Goal: Task Accomplishment & Management: Complete application form

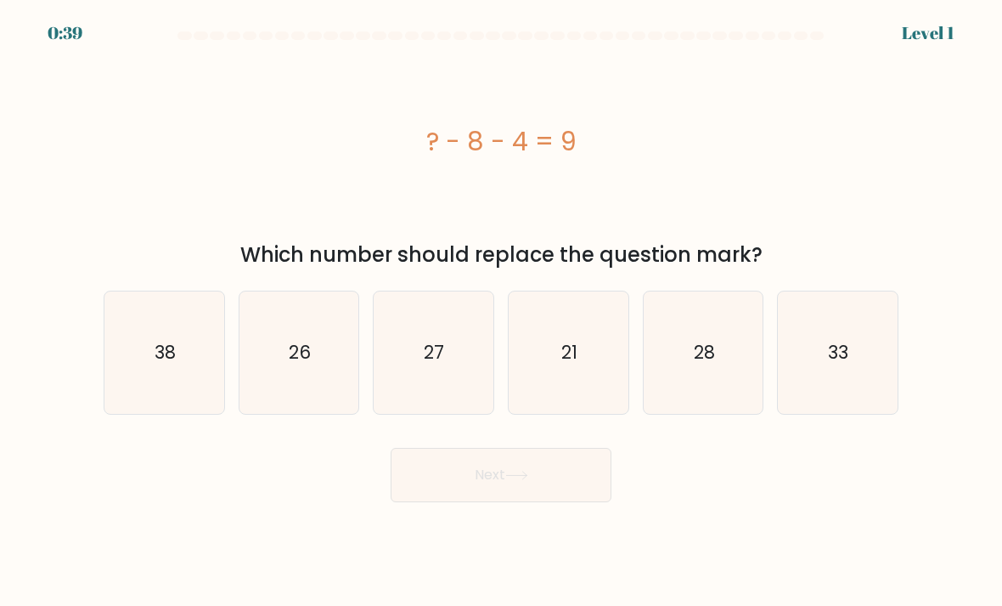
click at [917, 38] on form "a." at bounding box center [501, 266] width 1002 height 471
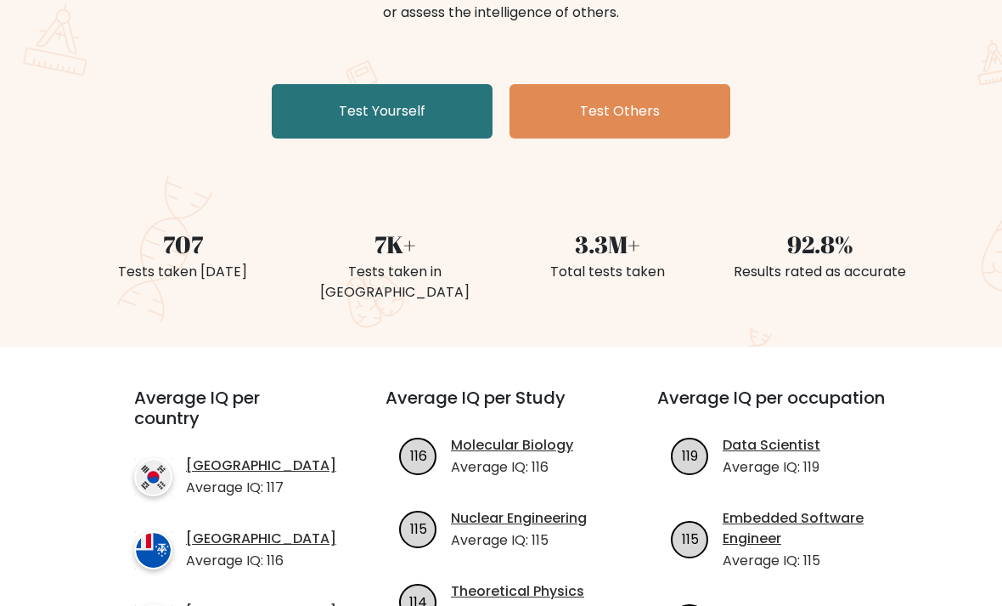
scroll to position [271, 0]
click at [286, 528] on link "[GEOGRAPHIC_DATA]" at bounding box center [261, 538] width 150 height 20
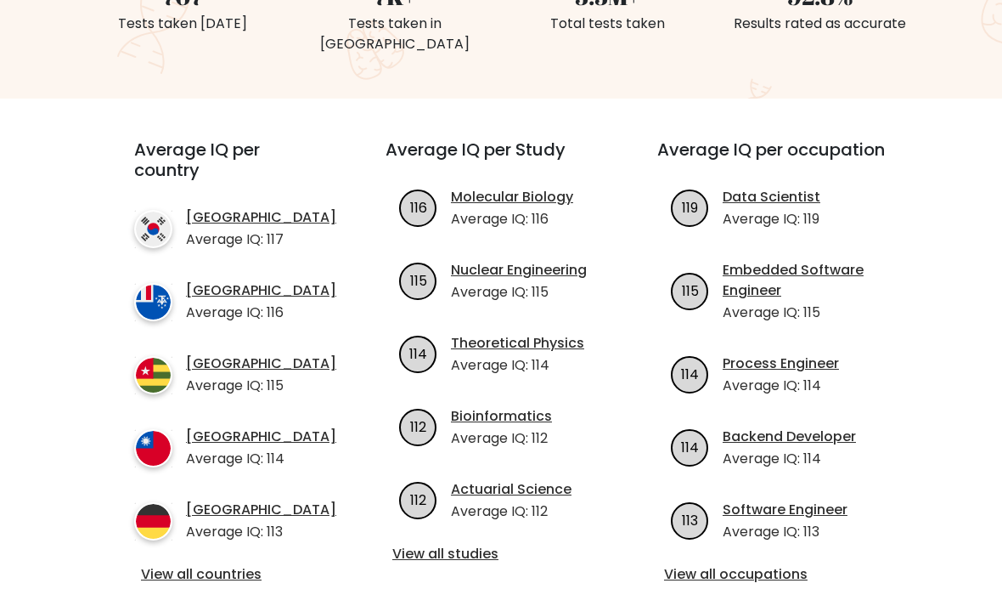
scroll to position [520, 0]
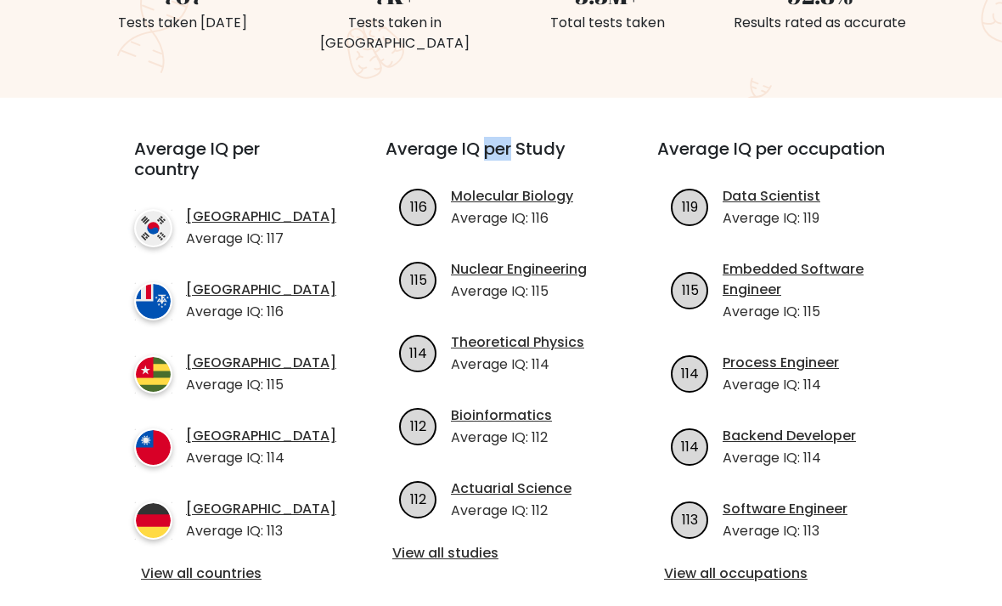
click at [656, 138] on div "Average IQ per occupation 119 Data Scientist Average IQ: 119 115 Embedded Softw…" at bounding box center [773, 361] width 272 height 447
click at [556, 98] on div "Average IQ per country South Korea Average IQ: 117 French Southern Territories …" at bounding box center [501, 362] width 795 height 528
click at [730, 186] on link "Data Scientist" at bounding box center [772, 196] width 98 height 20
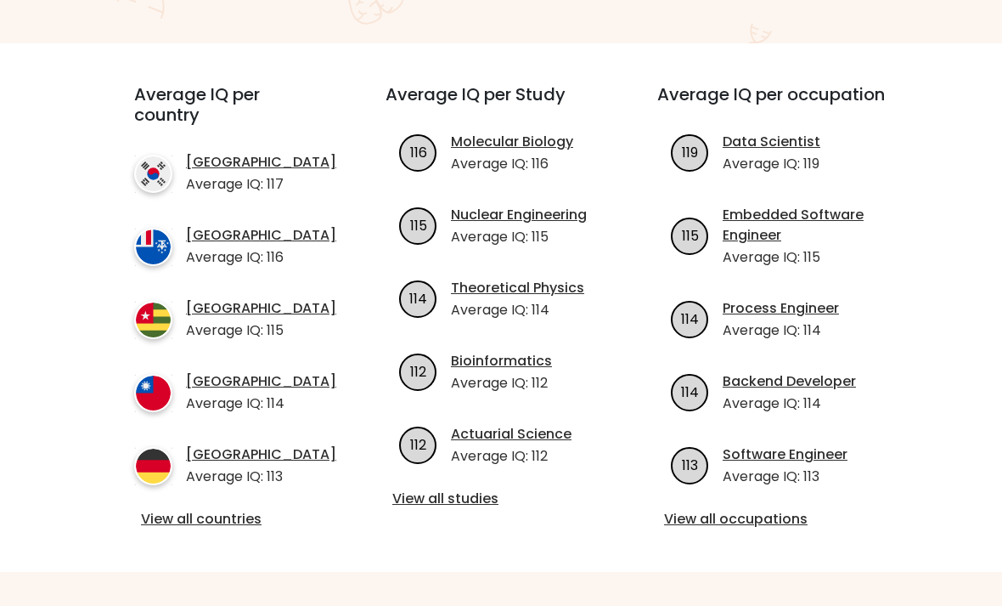
click at [465, 132] on link "Molecular Biology" at bounding box center [512, 142] width 122 height 20
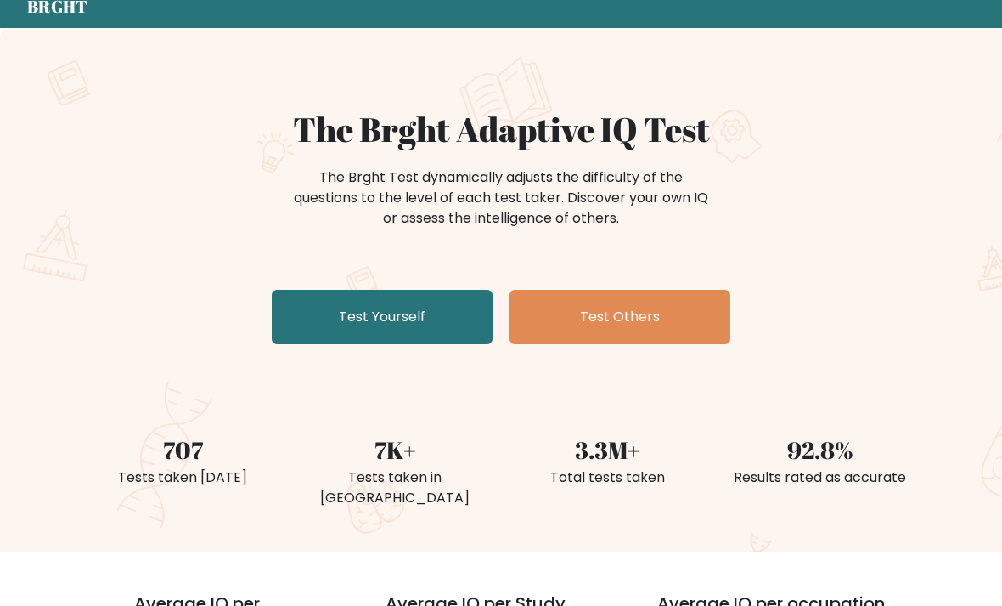
scroll to position [60, 0]
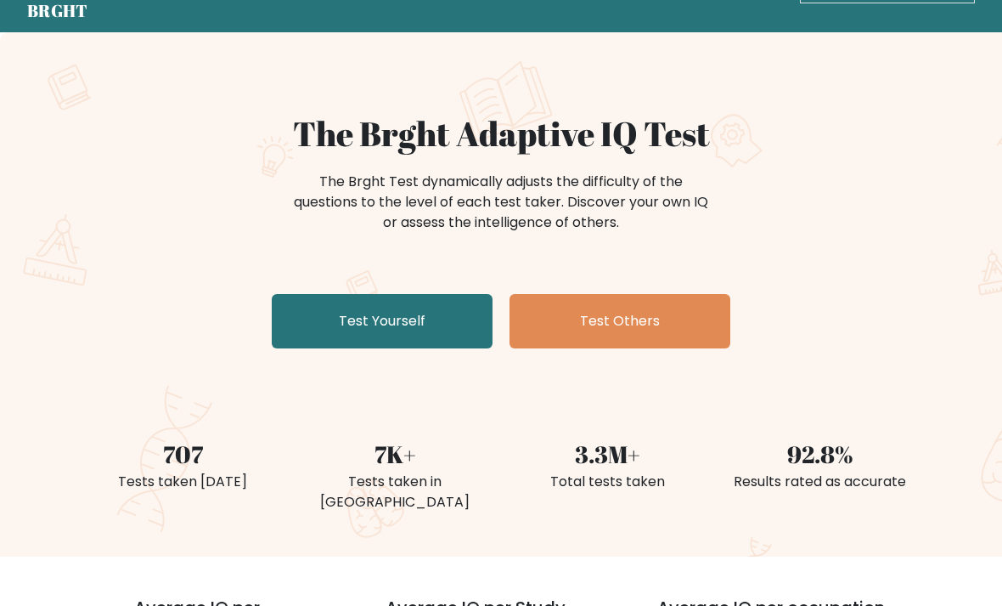
click at [298, 317] on link "Test Yourself" at bounding box center [382, 322] width 221 height 54
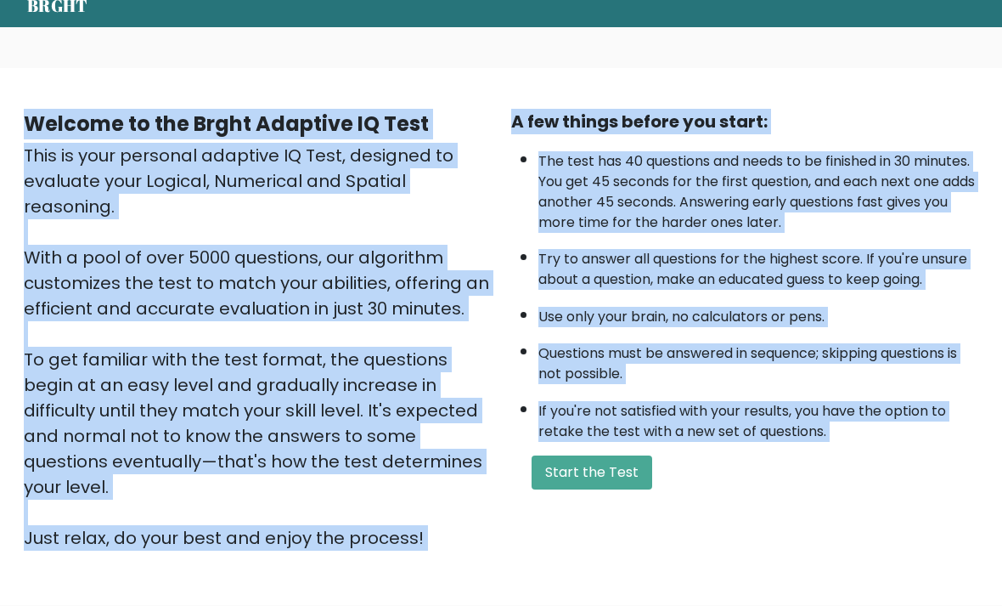
scroll to position [143, 0]
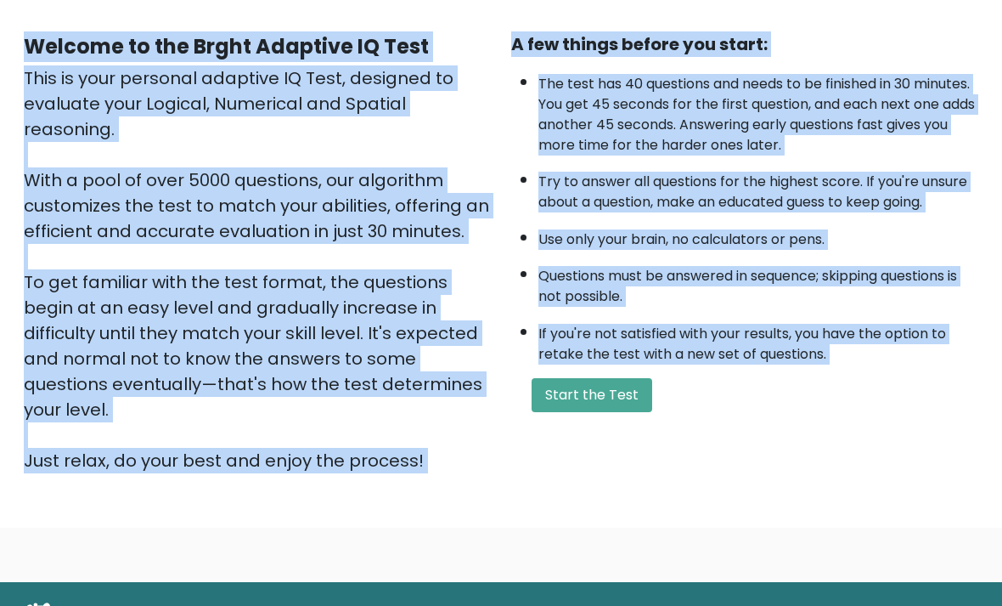
click at [652, 409] on button "Start the Test" at bounding box center [592, 396] width 121 height 34
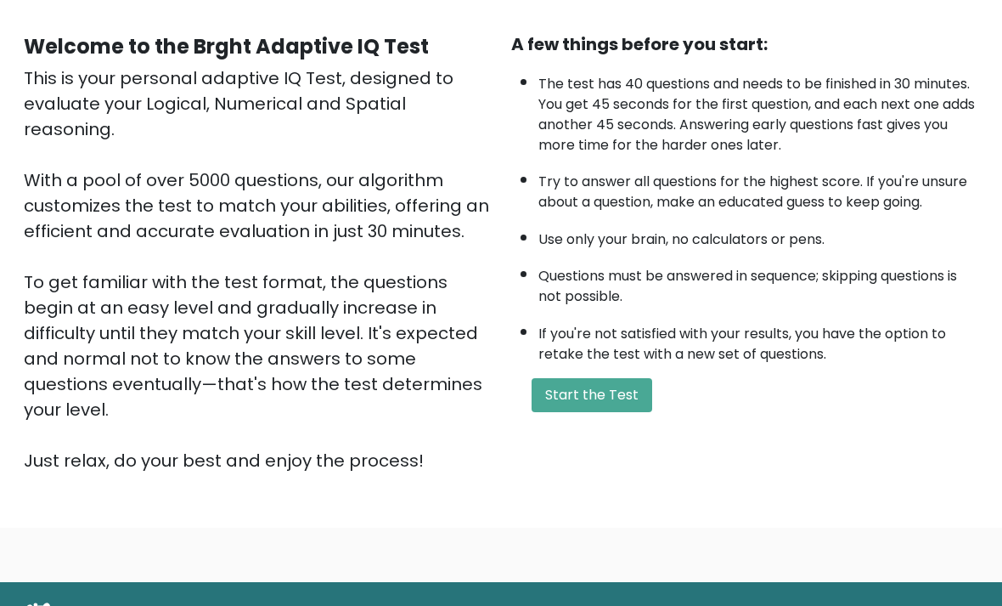
scroll to position [198, 0]
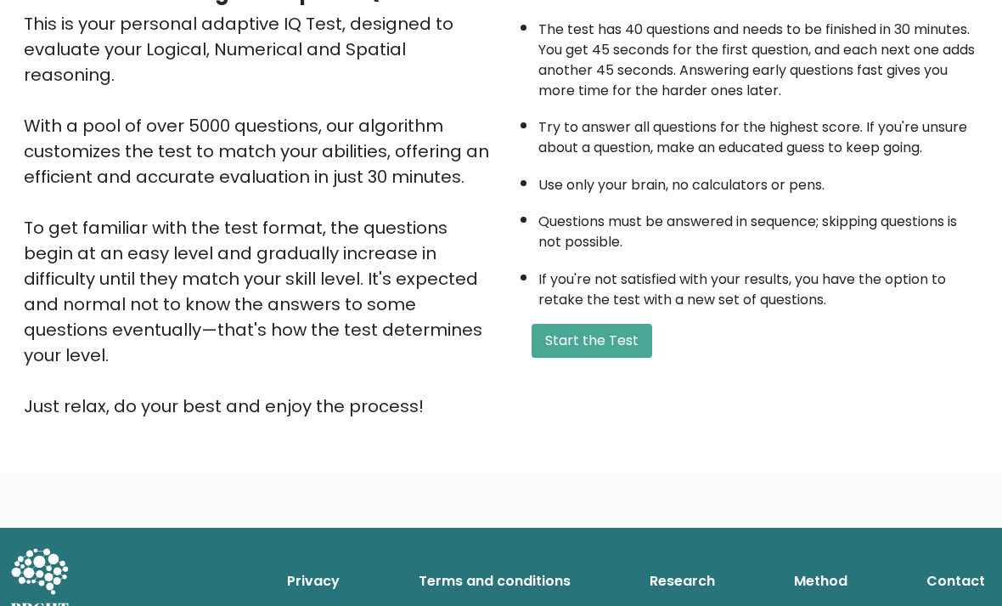
click at [639, 358] on button "Start the Test" at bounding box center [592, 341] width 121 height 34
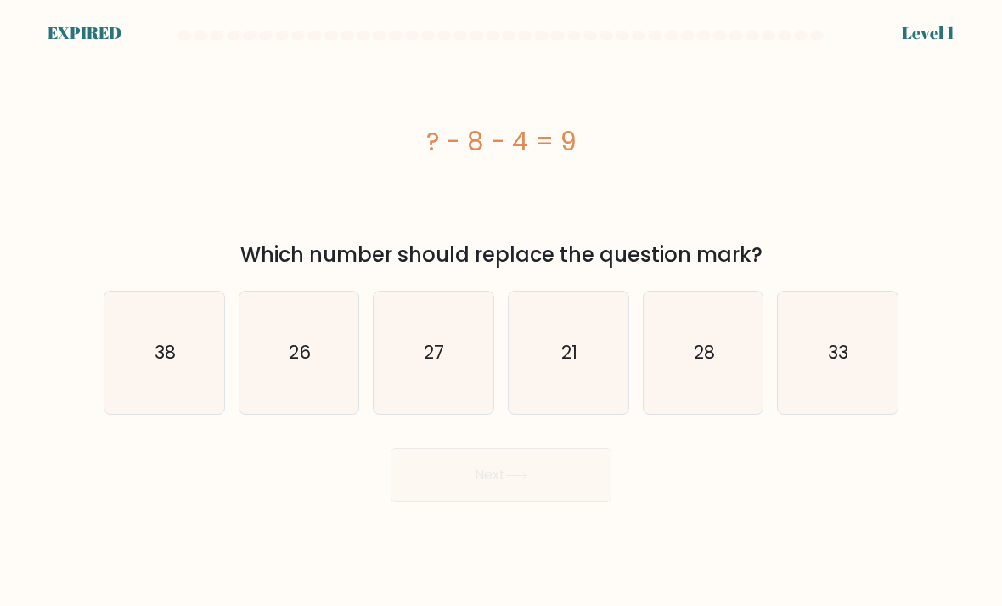
click at [600, 388] on icon "21" at bounding box center [569, 353] width 120 height 120
click at [502, 312] on input "d. 21" at bounding box center [501, 307] width 1 height 8
radio input "true"
click at [587, 476] on div "Next" at bounding box center [500, 468] width 815 height 67
click at [578, 498] on div "Next" at bounding box center [500, 468] width 815 height 67
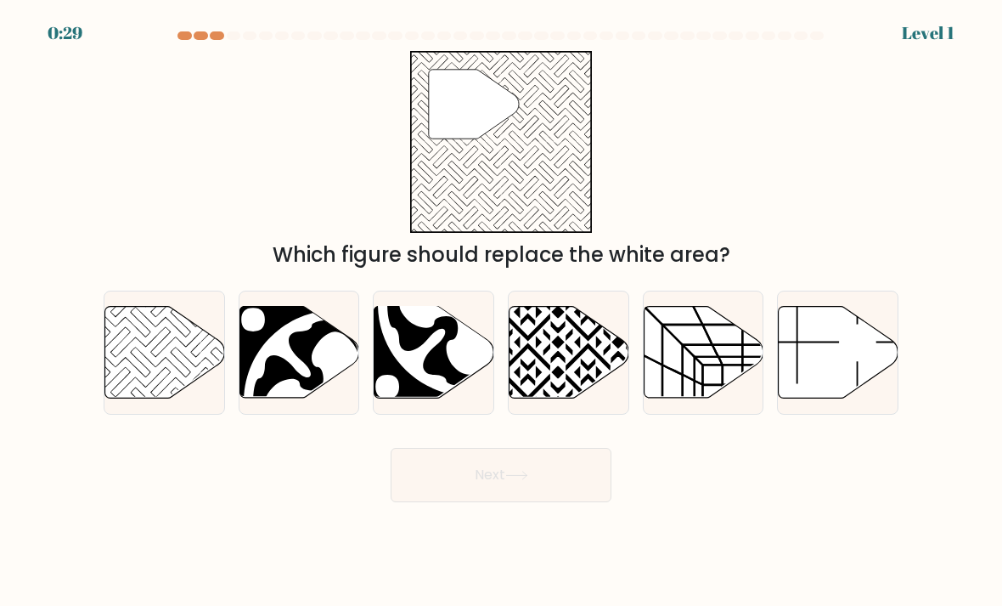
click at [174, 33] on div at bounding box center [500, 38] width 815 height 15
click at [173, 32] on div at bounding box center [500, 38] width 815 height 15
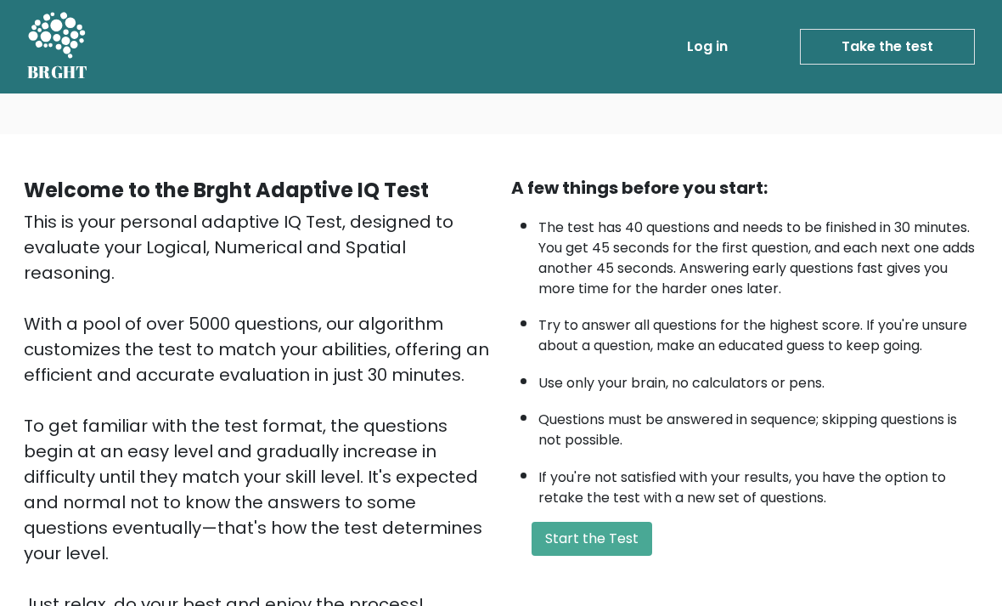
click at [725, 53] on link "Log in" at bounding box center [707, 47] width 54 height 34
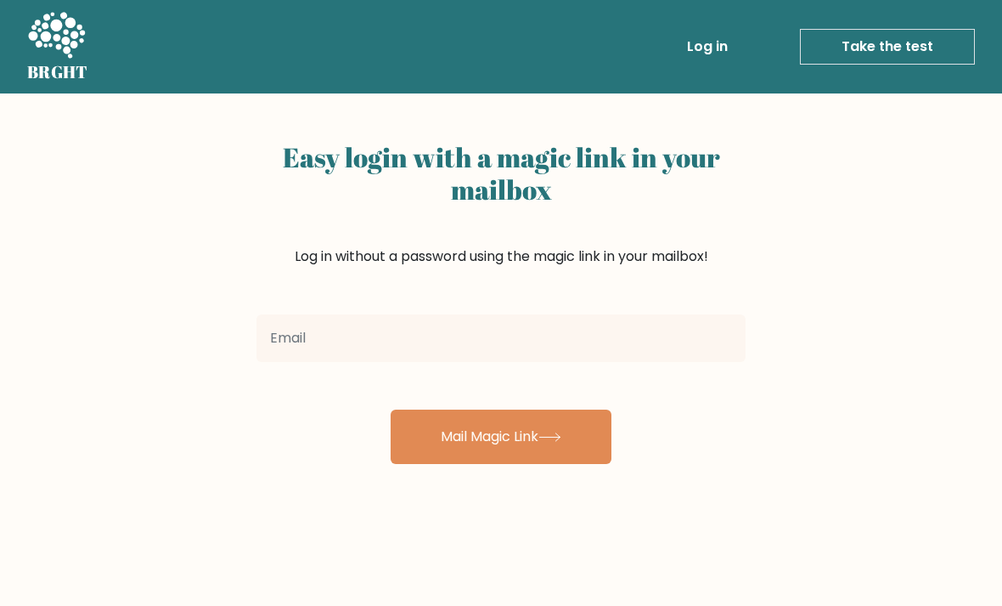
click at [729, 332] on input "email" at bounding box center [501, 338] width 489 height 48
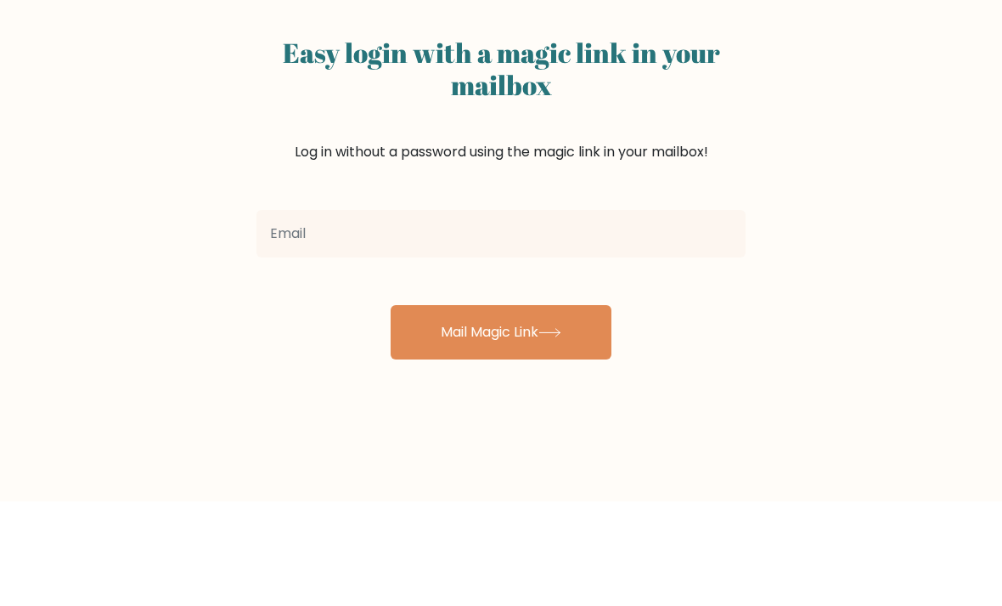
scroll to position [104, 0]
type input "2"
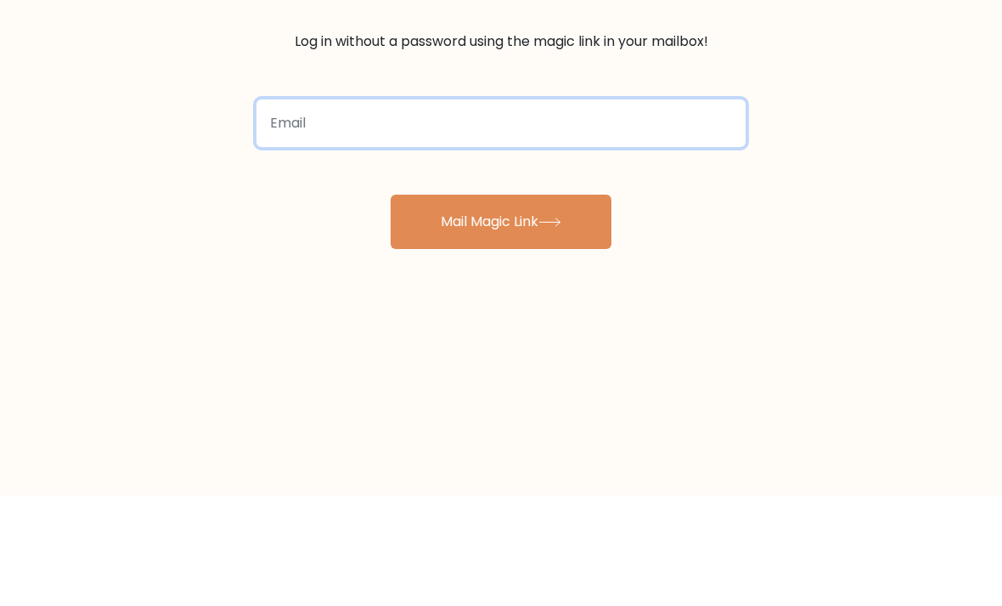
paste input "zhouzitong2009@icloud.com"
type input "zhouzitong2009@icloud.com"
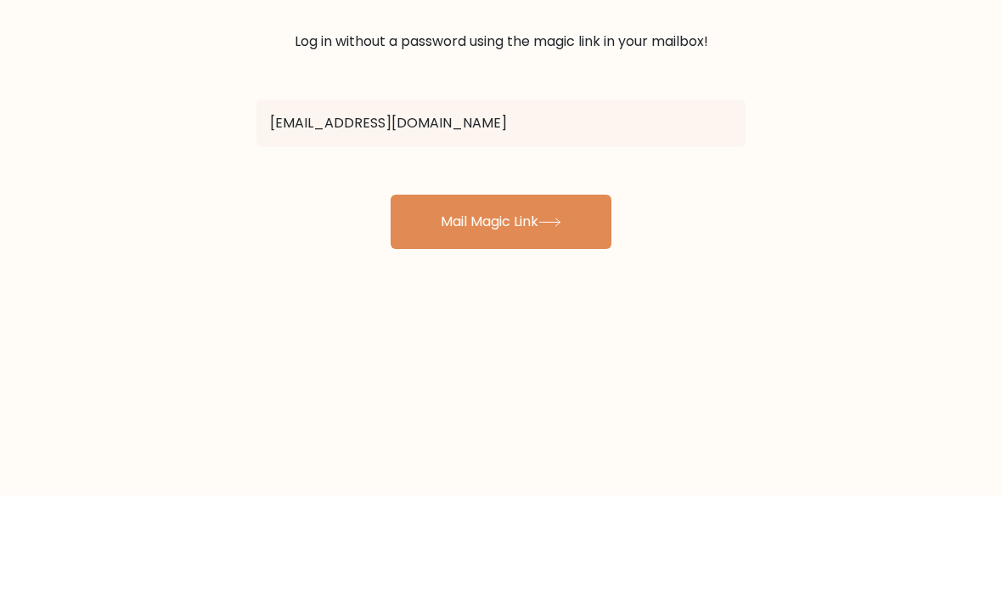
click at [581, 305] on button "Mail Magic Link" at bounding box center [501, 332] width 221 height 54
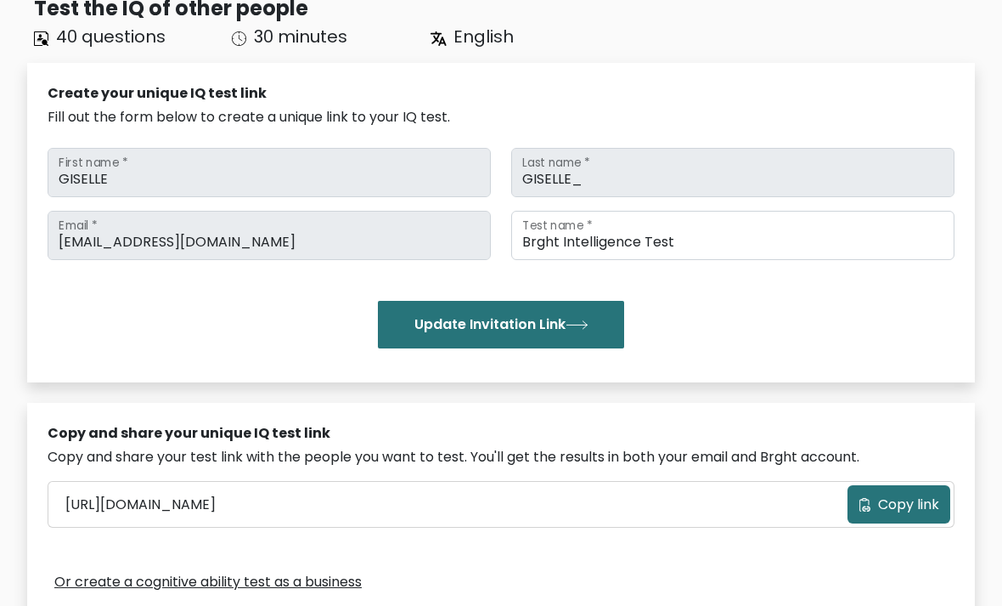
scroll to position [134, 0]
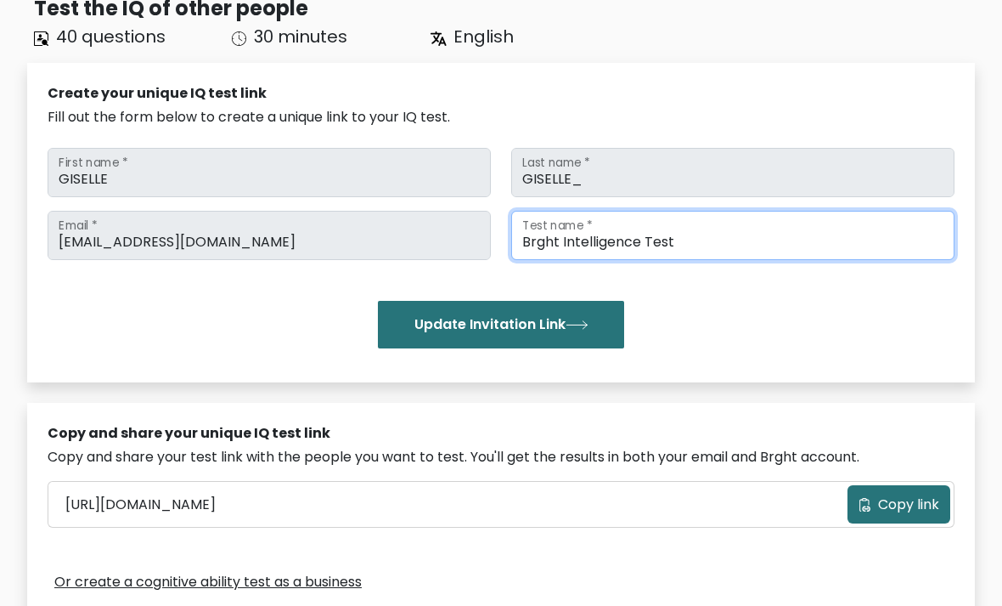
click at [875, 245] on input "Brght Intelligence Test" at bounding box center [732, 235] width 443 height 49
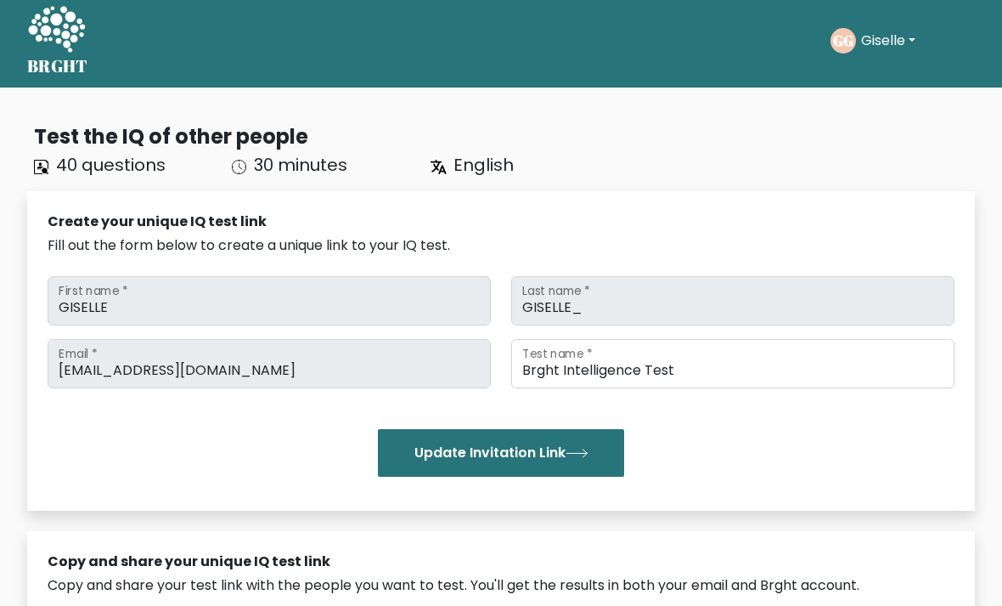
scroll to position [0, 0]
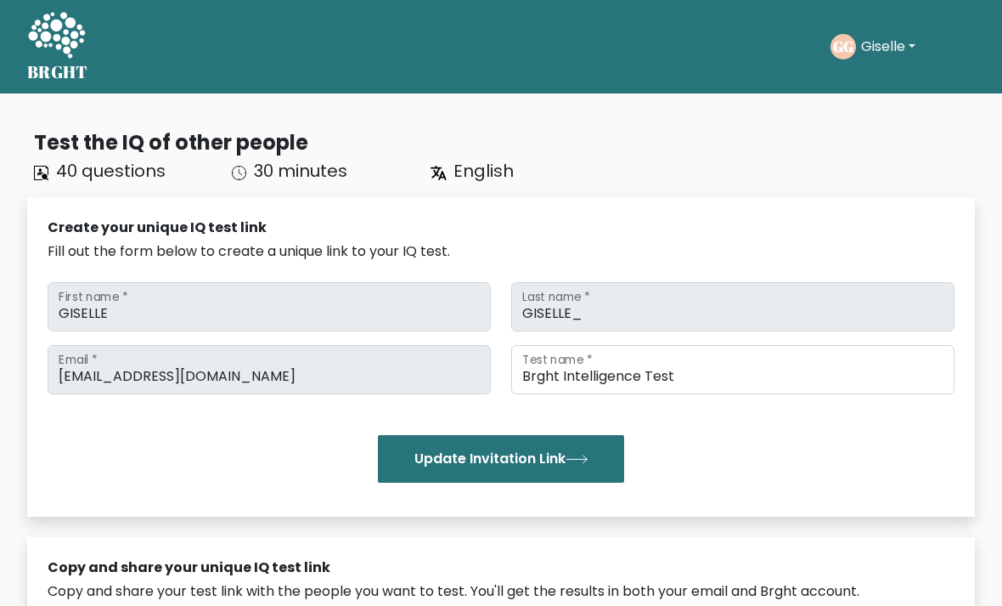
click at [906, 41] on button "Giselle" at bounding box center [888, 47] width 65 height 22
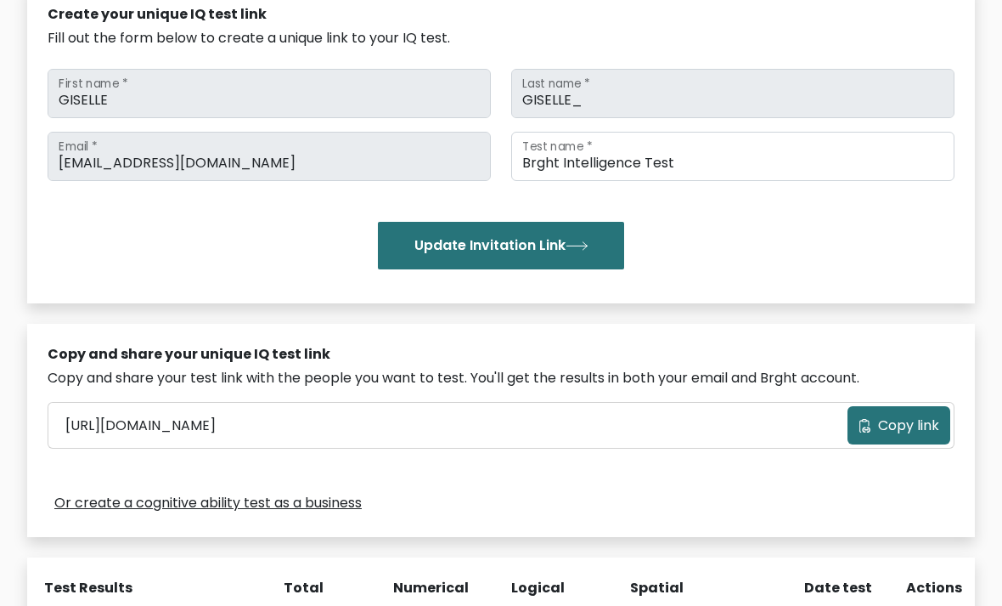
click at [931, 251] on div "Update Invitation Link" at bounding box center [501, 247] width 907 height 48
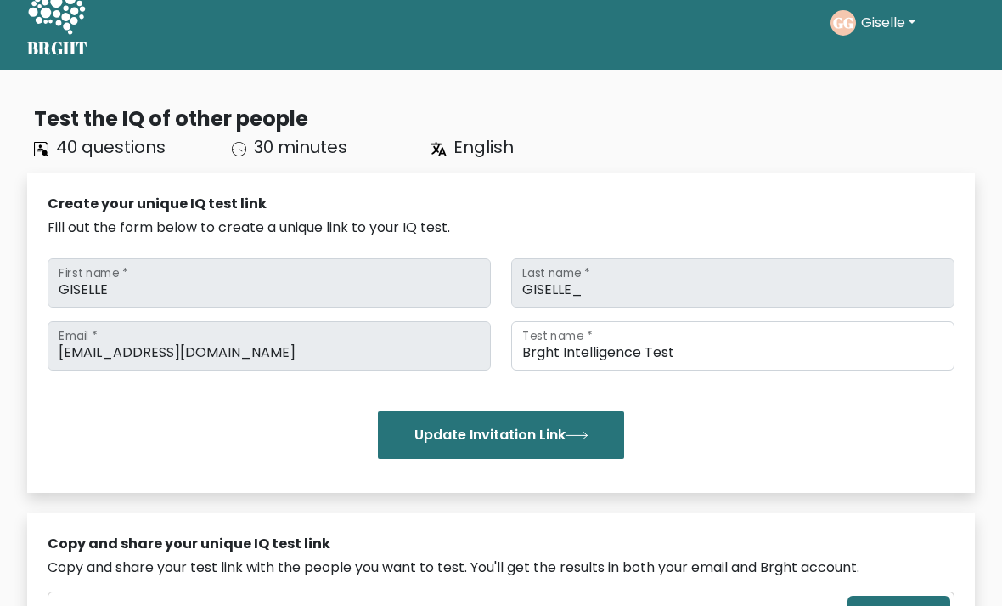
scroll to position [23, 0]
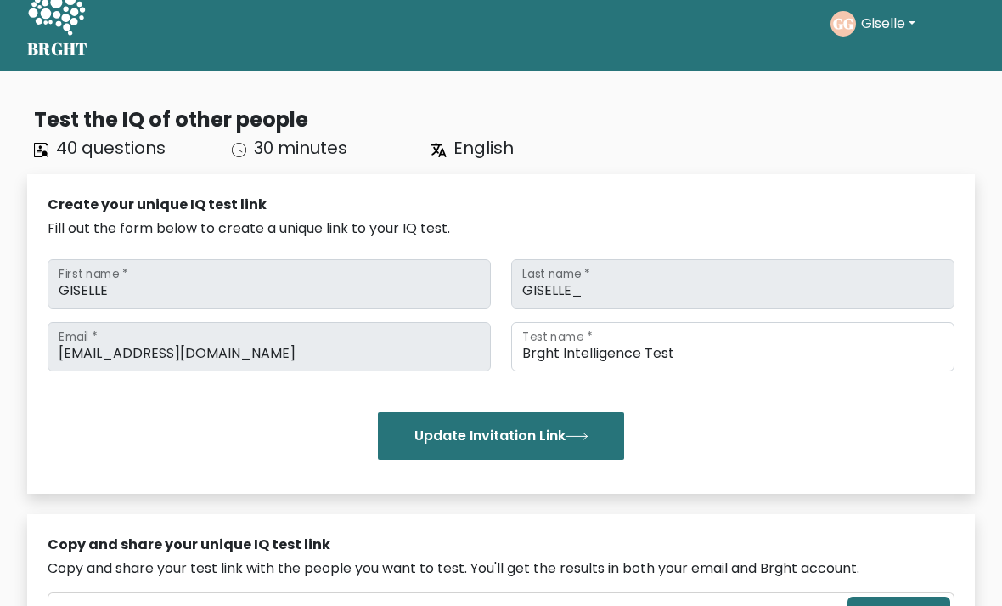
click at [615, 427] on button "Update Invitation Link" at bounding box center [501, 436] width 246 height 48
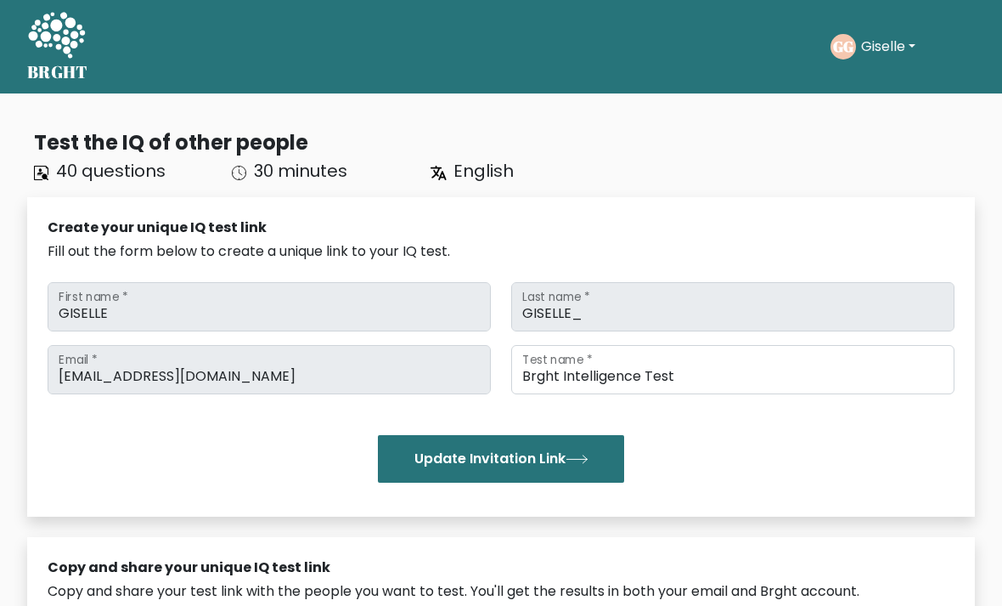
click at [607, 454] on button "Update Invitation Link" at bounding box center [501, 459] width 246 height 48
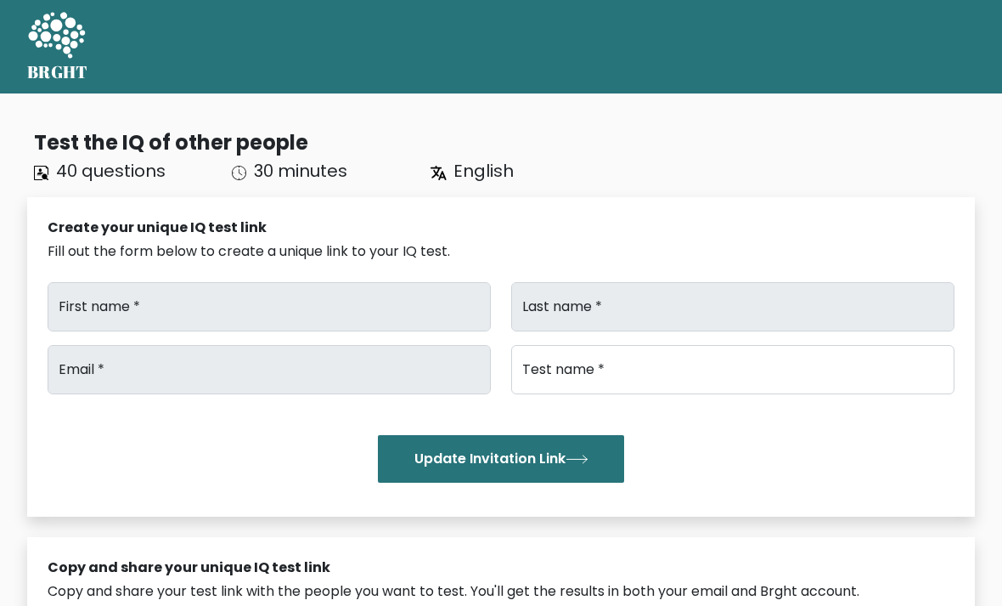
type input "GISELLE"
type input "GISELLE_"
type input "[EMAIL_ADDRESS][DOMAIN_NAME]"
type input "Brght Intelligence Test"
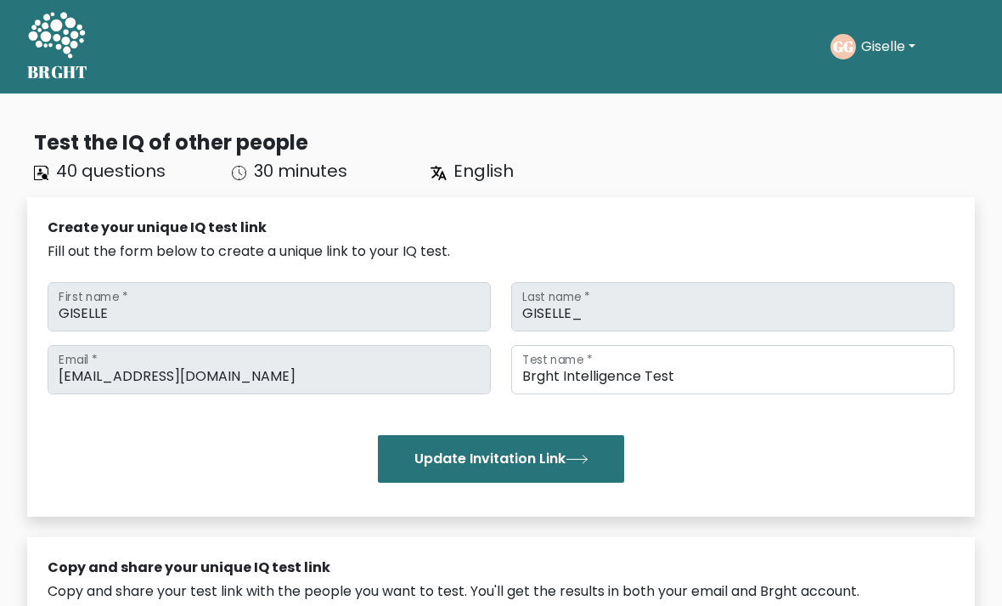
click at [494, 192] on div "Test the IQ of other people 40 questions 30 minutes English Create your unique …" at bounding box center [501, 578] width 968 height 929
click at [493, 192] on div "Test the IQ of other people 40 questions 30 minutes English Create your unique …" at bounding box center [501, 578] width 968 height 929
click at [500, 172] on span "English" at bounding box center [484, 171] width 60 height 24
click at [451, 179] on div "English" at bounding box center [519, 170] width 198 height 25
click at [451, 178] on div "English" at bounding box center [519, 170] width 198 height 25
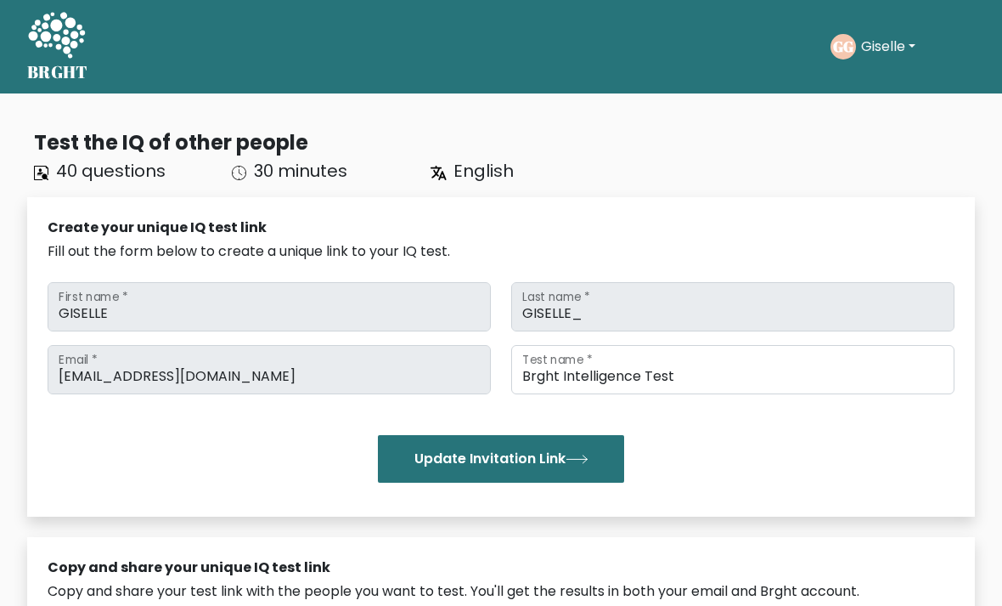
click at [598, 460] on button "Update Invitation Link" at bounding box center [501, 459] width 246 height 48
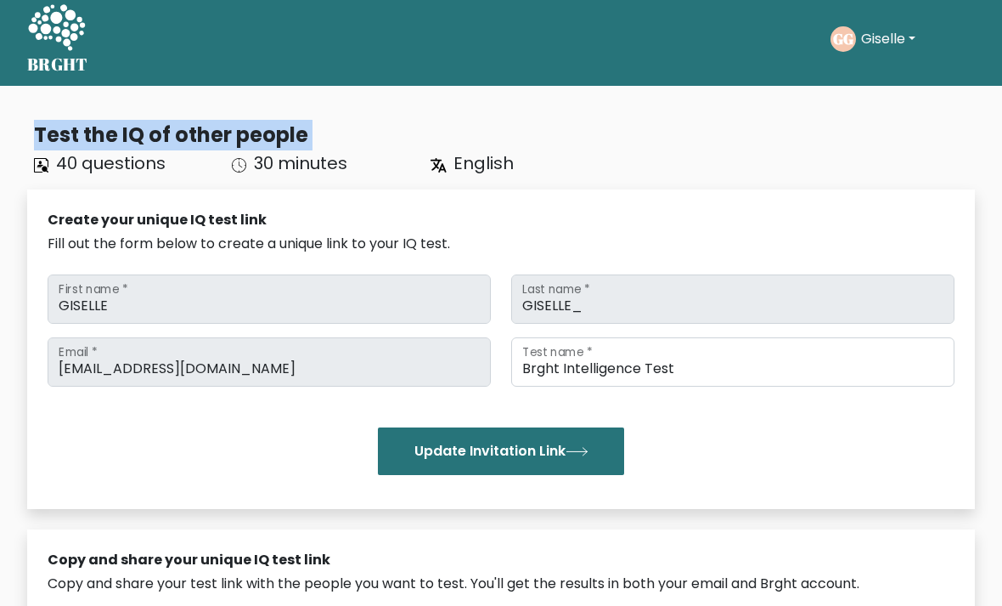
click at [866, 199] on div "Create your unique IQ test link Fill out the form below to create a unique link…" at bounding box center [501, 348] width 948 height 319
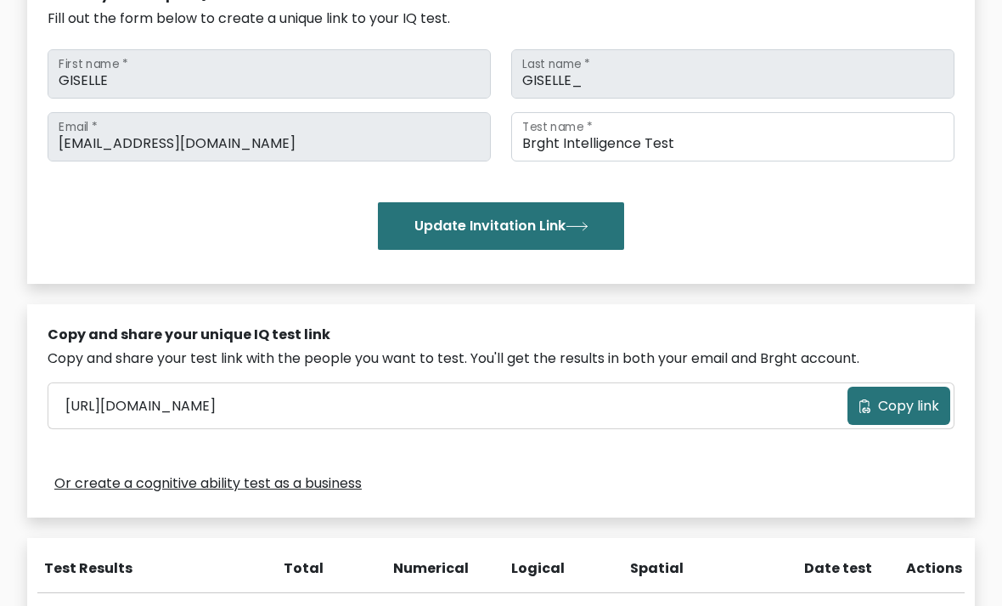
scroll to position [0, 0]
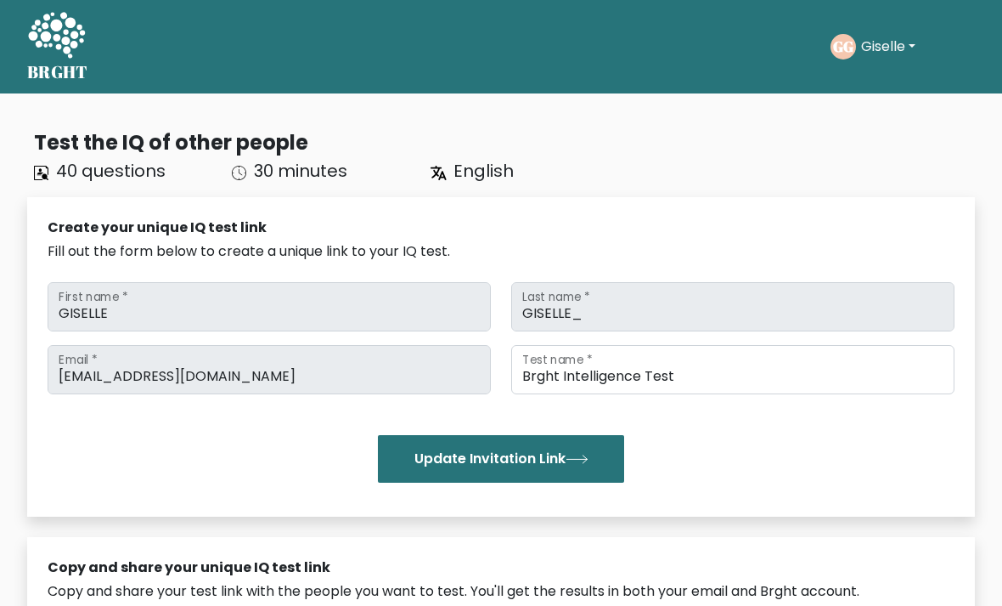
click at [904, 45] on button "Giselle" at bounding box center [888, 47] width 65 height 22
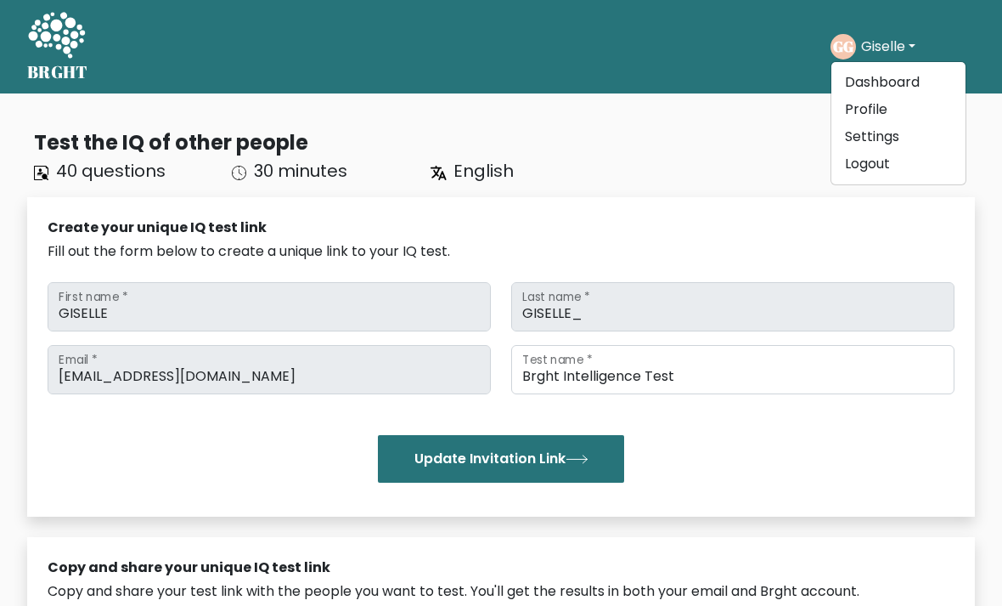
click at [906, 78] on link "Dashboard" at bounding box center [899, 82] width 134 height 27
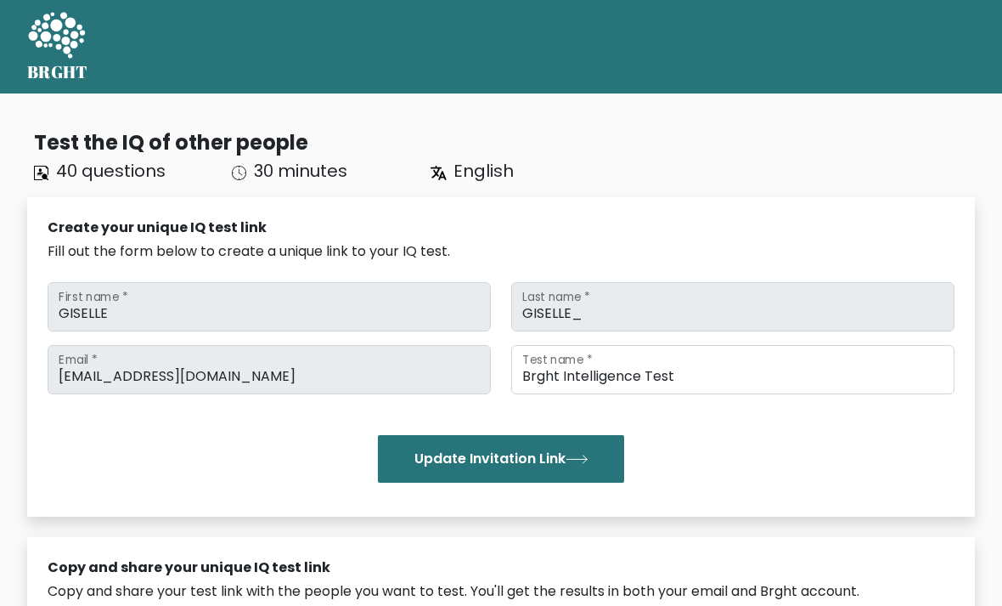
click at [47, 35] on icon at bounding box center [56, 35] width 57 height 46
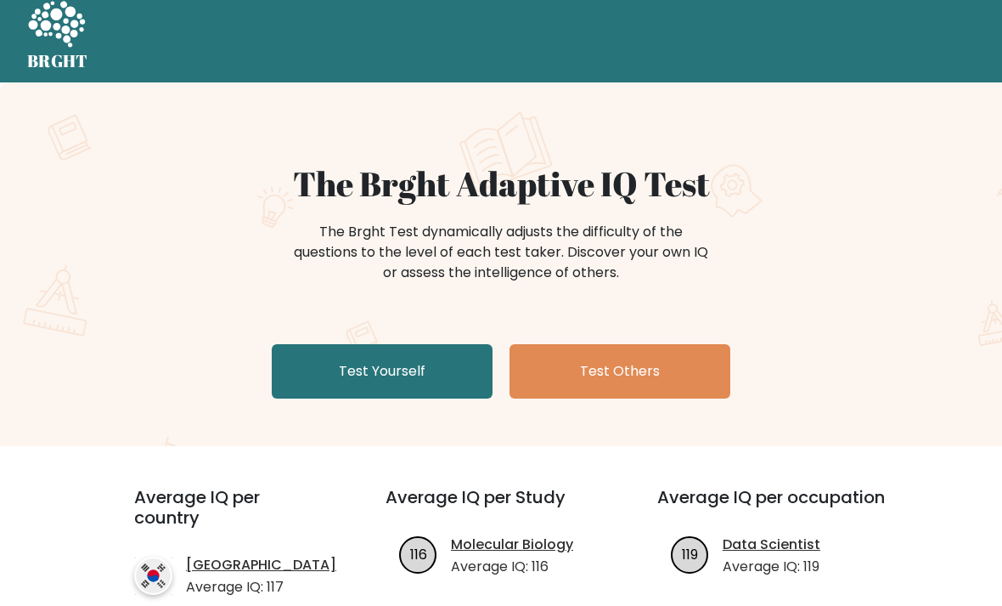
scroll to position [20, 0]
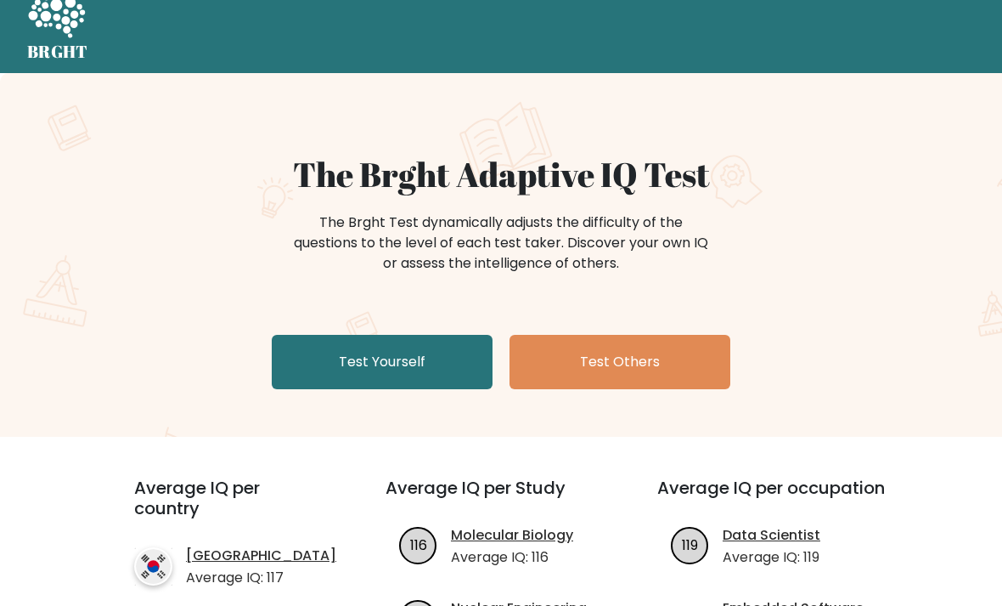
click at [455, 358] on link "Test Yourself" at bounding box center [382, 363] width 221 height 54
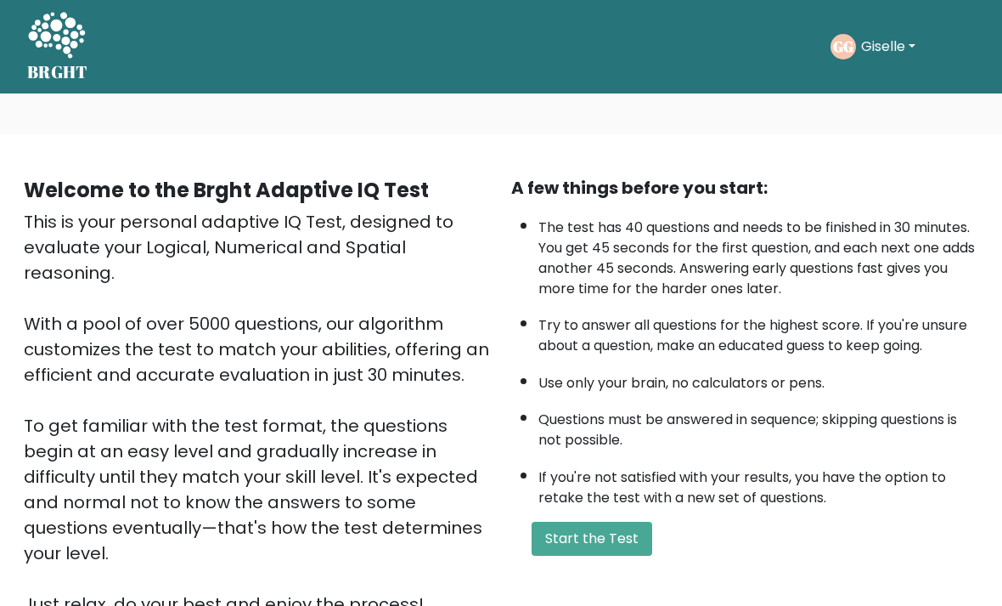
click at [638, 556] on button "Start the Test" at bounding box center [592, 539] width 121 height 34
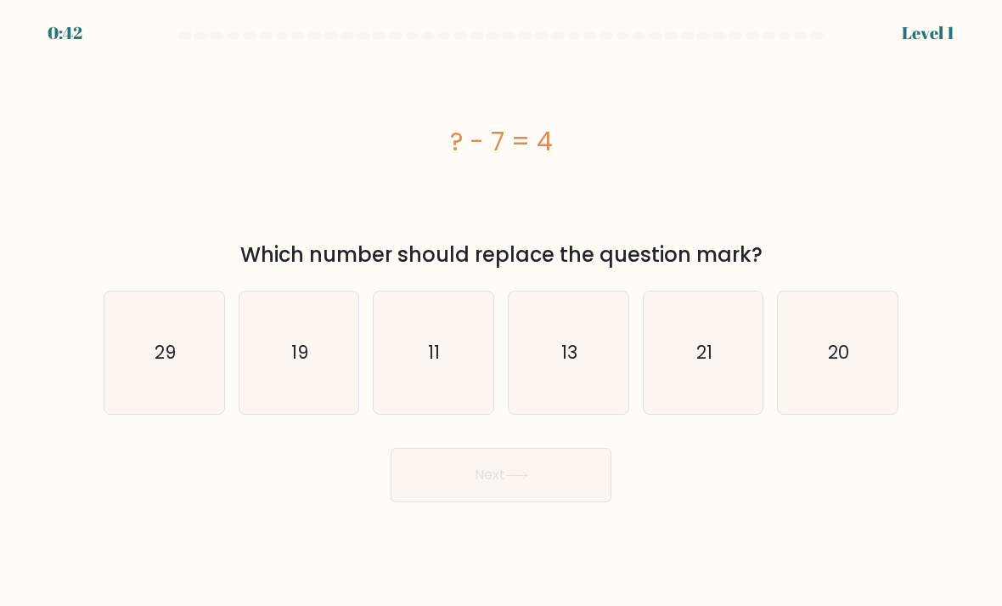
click at [453, 375] on icon "11" at bounding box center [434, 353] width 120 height 120
click at [501, 312] on input "c. 11" at bounding box center [501, 307] width 1 height 8
radio input "true"
click at [606, 492] on button "Next" at bounding box center [501, 475] width 221 height 54
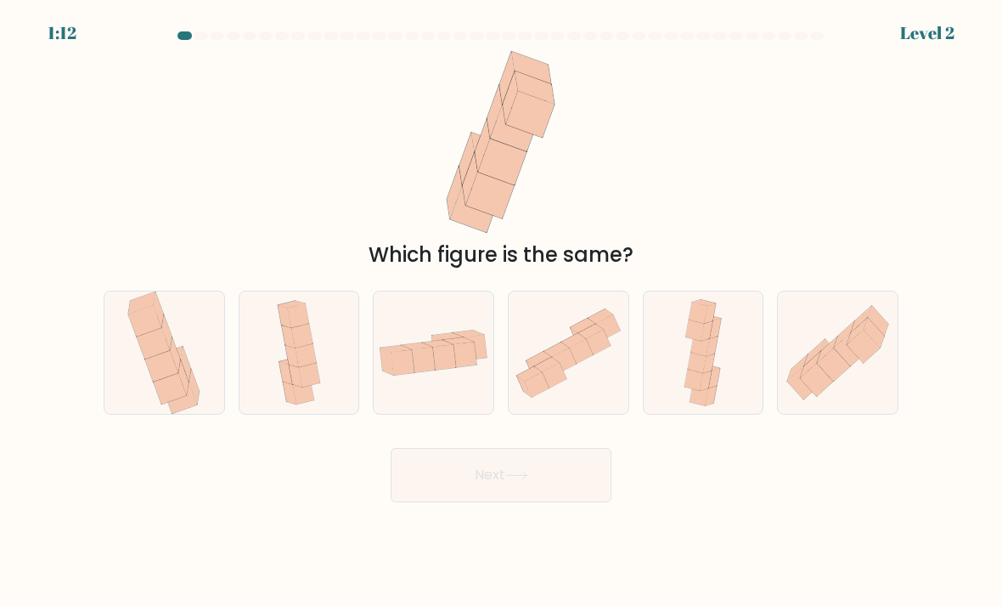
click at [877, 404] on icon at bounding box center [838, 352] width 120 height 104
click at [502, 312] on input "f." at bounding box center [501, 307] width 1 height 8
radio input "true"
click at [584, 486] on button "Next" at bounding box center [501, 475] width 221 height 54
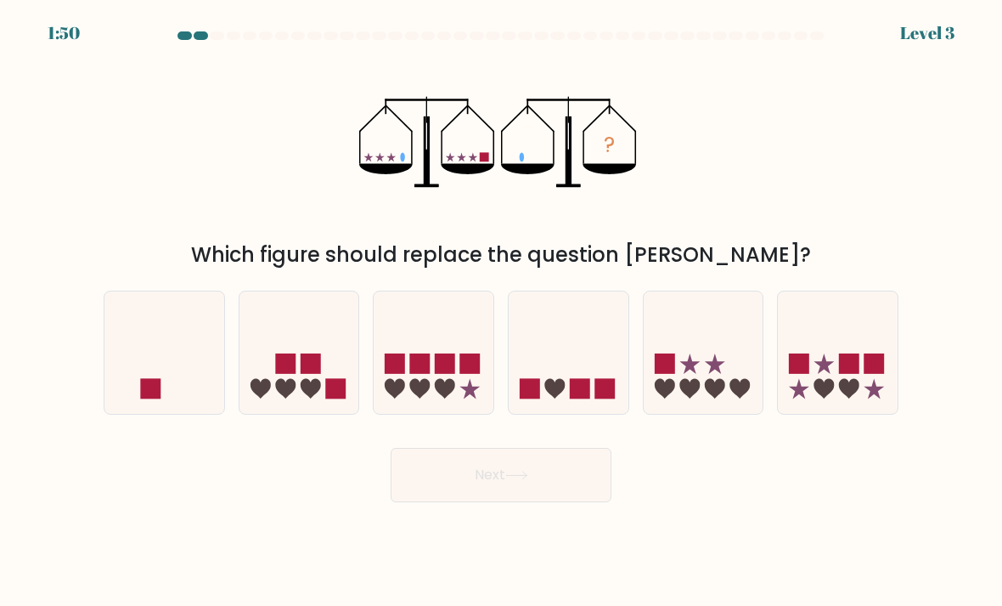
click at [174, 371] on icon at bounding box center [164, 352] width 120 height 99
click at [501, 312] on input "a." at bounding box center [501, 307] width 1 height 8
radio input "true"
click at [590, 502] on button "Next" at bounding box center [501, 475] width 221 height 54
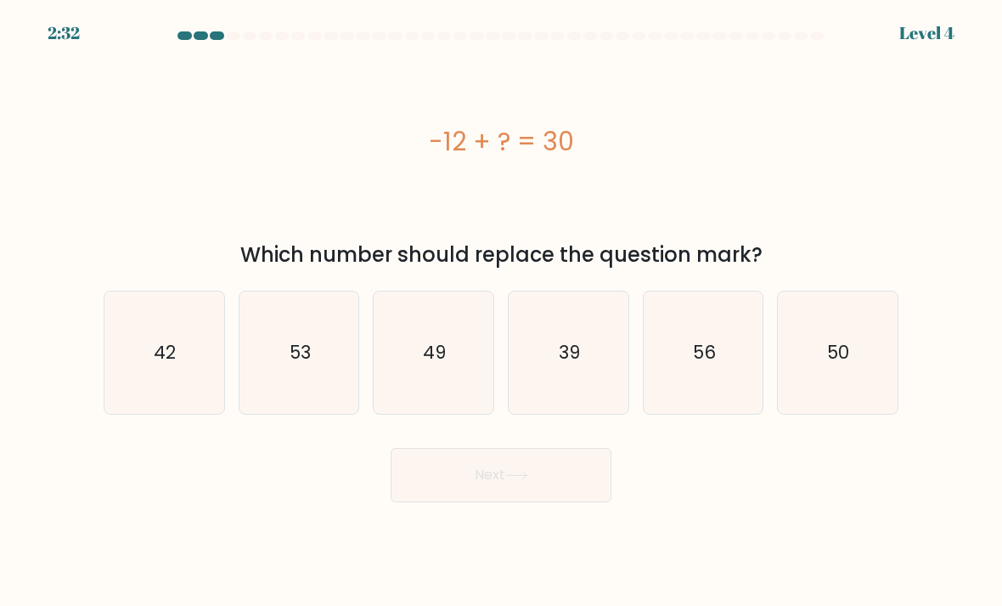
click at [170, 364] on text "42" at bounding box center [166, 352] width 22 height 25
click at [501, 312] on input "a. 42" at bounding box center [501, 307] width 1 height 8
radio input "true"
click at [595, 488] on button "Next" at bounding box center [501, 475] width 221 height 54
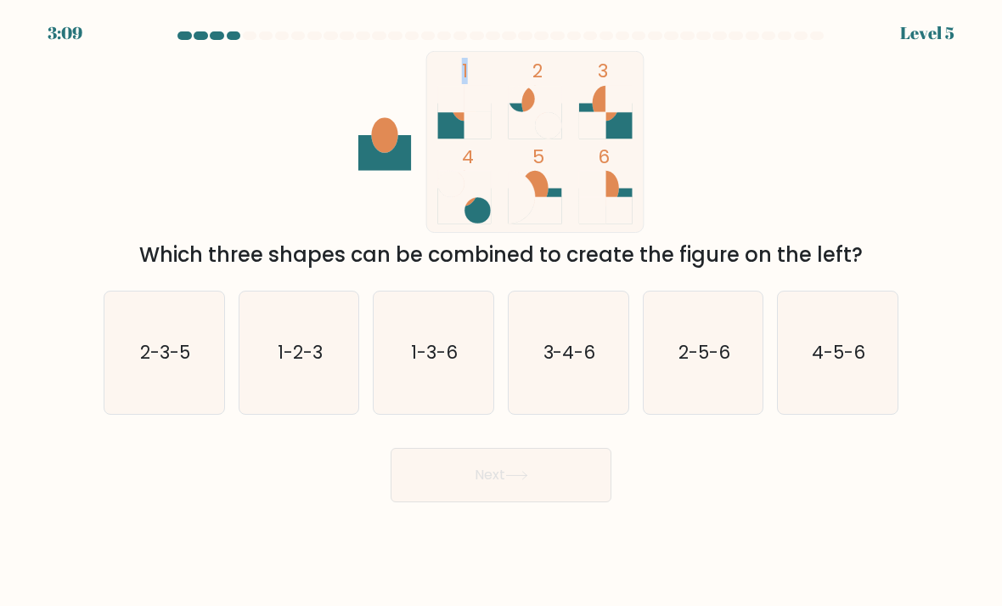
click at [867, 176] on div "1 2 3 4 5 6 Which three shapes can be combined to create the figure on the left?" at bounding box center [500, 160] width 815 height 219
click at [412, 364] on text "1-3-6" at bounding box center [435, 352] width 47 height 25
click at [501, 312] on input "c. 1-3-6" at bounding box center [501, 307] width 1 height 8
radio input "true"
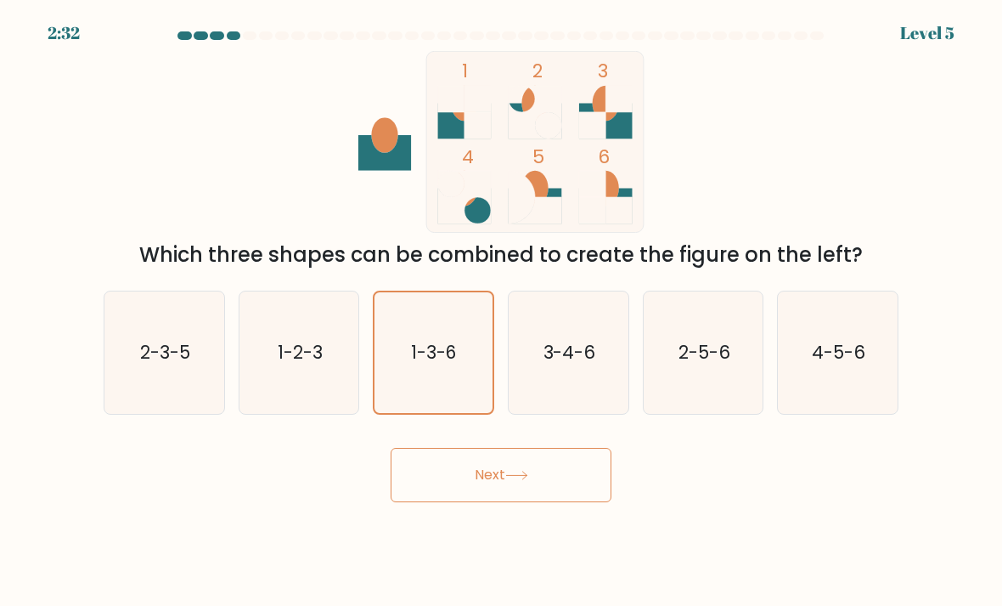
click at [600, 493] on button "Next" at bounding box center [501, 475] width 221 height 54
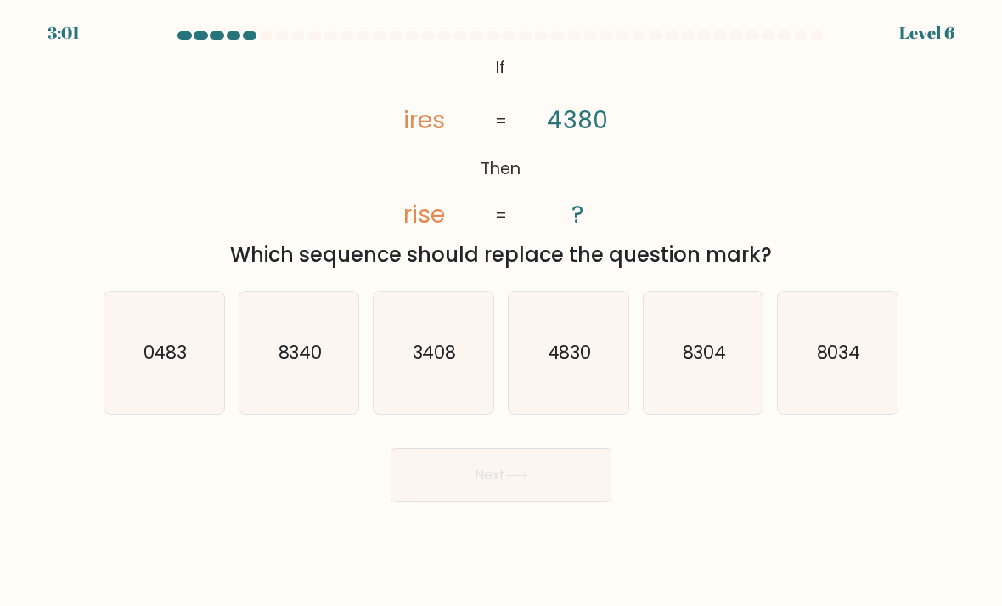
click at [393, 364] on icon "3408" at bounding box center [434, 353] width 120 height 120
click at [501, 312] on input "c. 3408" at bounding box center [501, 307] width 1 height 8
radio input "true"
click at [587, 502] on button "Next" at bounding box center [501, 475] width 221 height 54
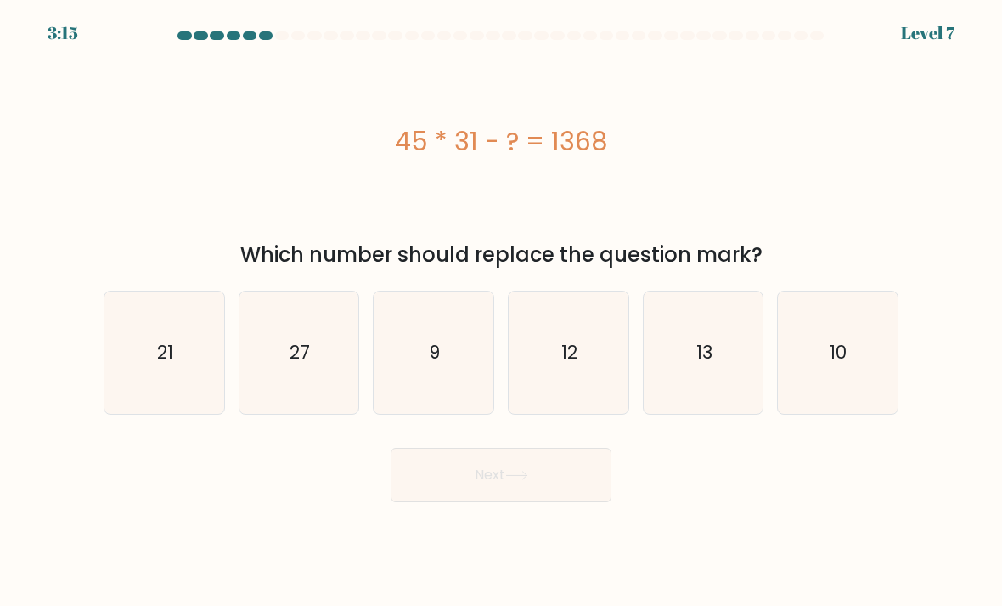
click at [294, 401] on icon "27" at bounding box center [300, 353] width 120 height 120
click at [501, 312] on input "b. 27" at bounding box center [501, 307] width 1 height 8
radio input "true"
click at [535, 490] on button "Next" at bounding box center [501, 475] width 221 height 54
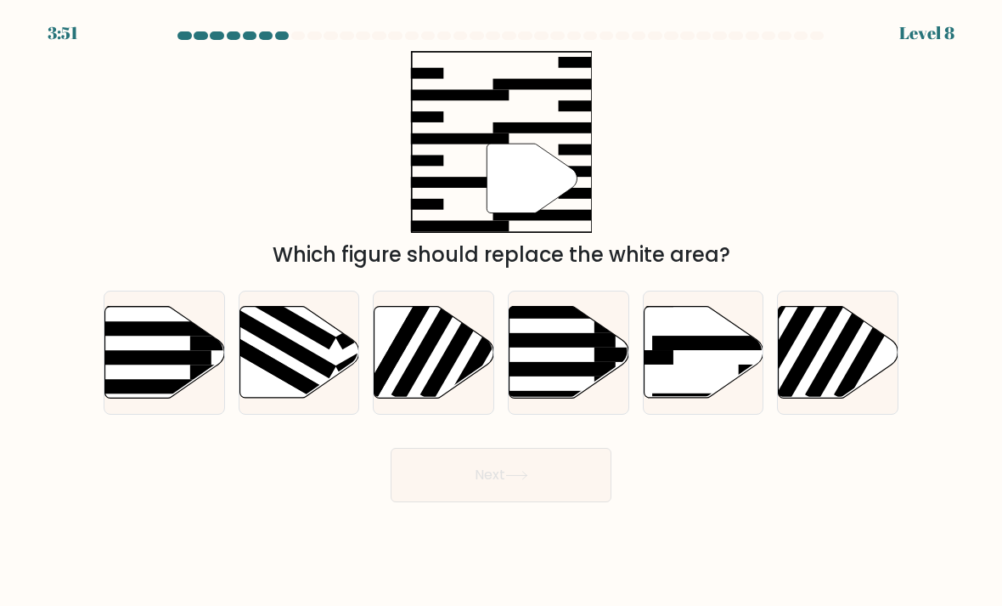
click at [730, 399] on icon at bounding box center [704, 352] width 120 height 93
click at [502, 312] on input "e." at bounding box center [501, 307] width 1 height 8
radio input "true"
click at [588, 499] on button "Next" at bounding box center [501, 475] width 221 height 54
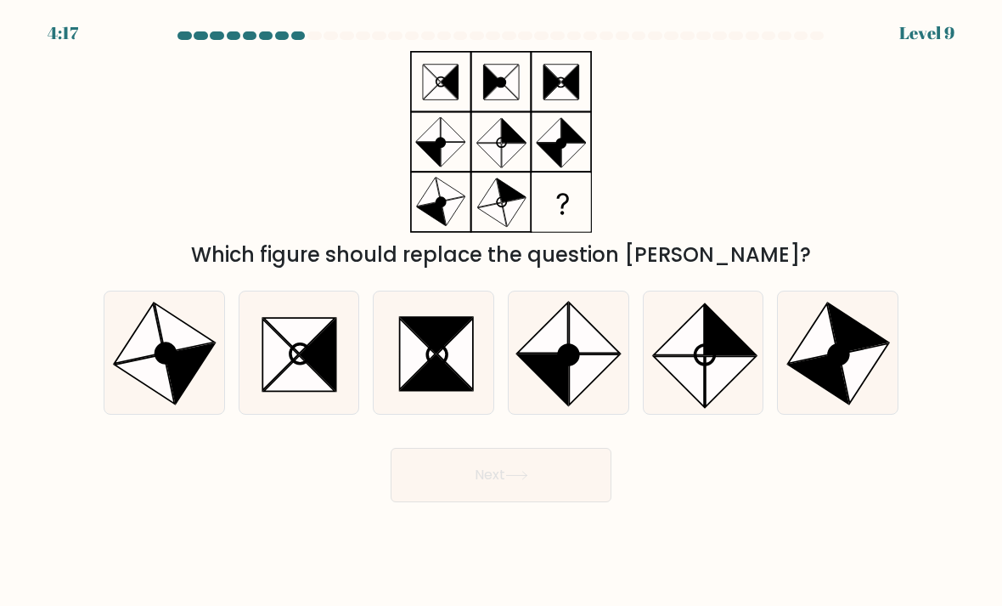
click at [849, 400] on icon at bounding box center [864, 373] width 49 height 60
click at [502, 312] on input "f." at bounding box center [501, 307] width 1 height 8
radio input "true"
click at [611, 502] on button "Next" at bounding box center [501, 475] width 221 height 54
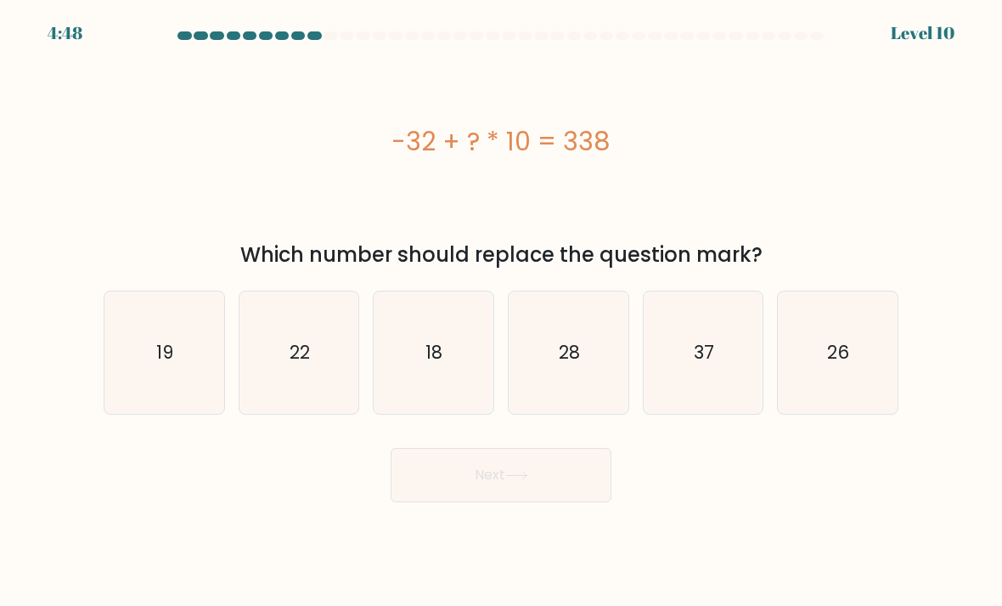
click at [728, 403] on icon "37" at bounding box center [704, 353] width 120 height 120
click at [502, 312] on input "e. 37" at bounding box center [501, 307] width 1 height 8
radio input "true"
click at [600, 502] on button "Next" at bounding box center [501, 475] width 221 height 54
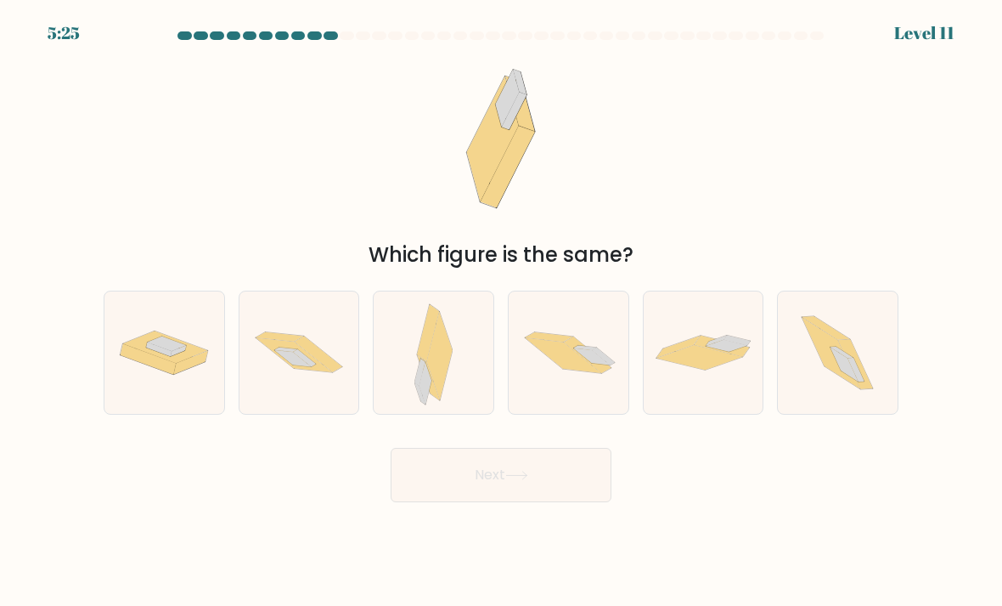
click at [871, 384] on icon at bounding box center [837, 352] width 109 height 122
click at [502, 312] on input "f." at bounding box center [501, 307] width 1 height 8
radio input "true"
click at [596, 502] on button "Next" at bounding box center [501, 475] width 221 height 54
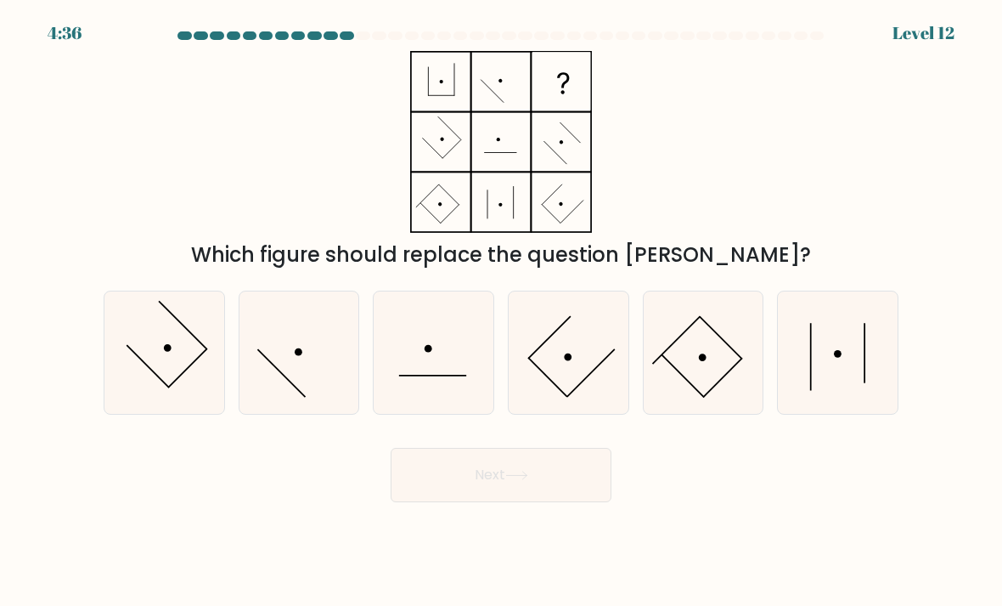
click at [882, 393] on icon at bounding box center [838, 353] width 120 height 120
click at [502, 312] on input "f." at bounding box center [501, 307] width 1 height 8
radio input "true"
click at [582, 499] on button "Next" at bounding box center [501, 475] width 221 height 54
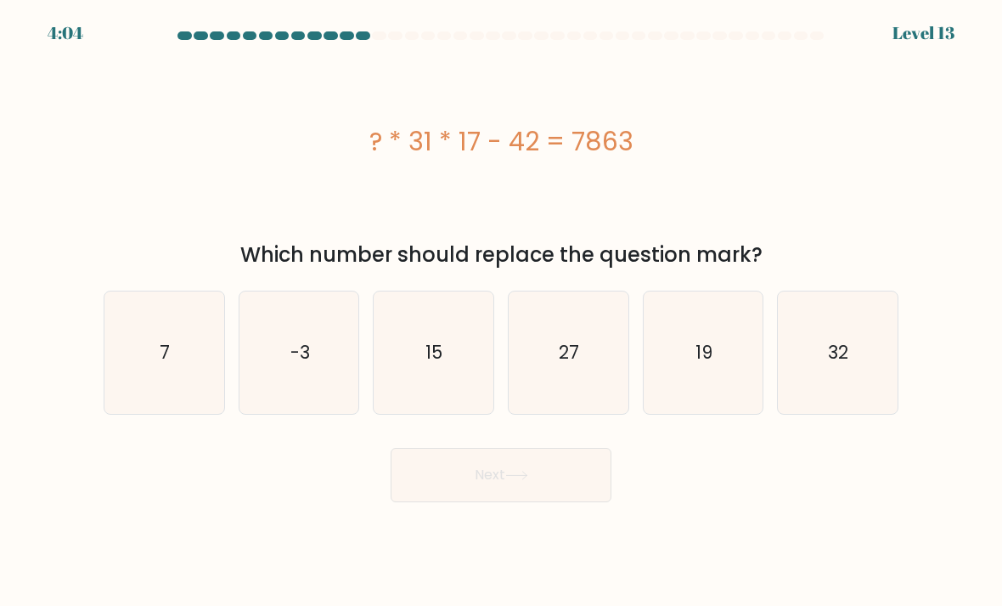
click at [481, 413] on icon "15" at bounding box center [434, 353] width 120 height 120
click at [501, 312] on input "c. 15" at bounding box center [501, 307] width 1 height 8
radio input "true"
click at [598, 492] on button "Next" at bounding box center [501, 475] width 221 height 54
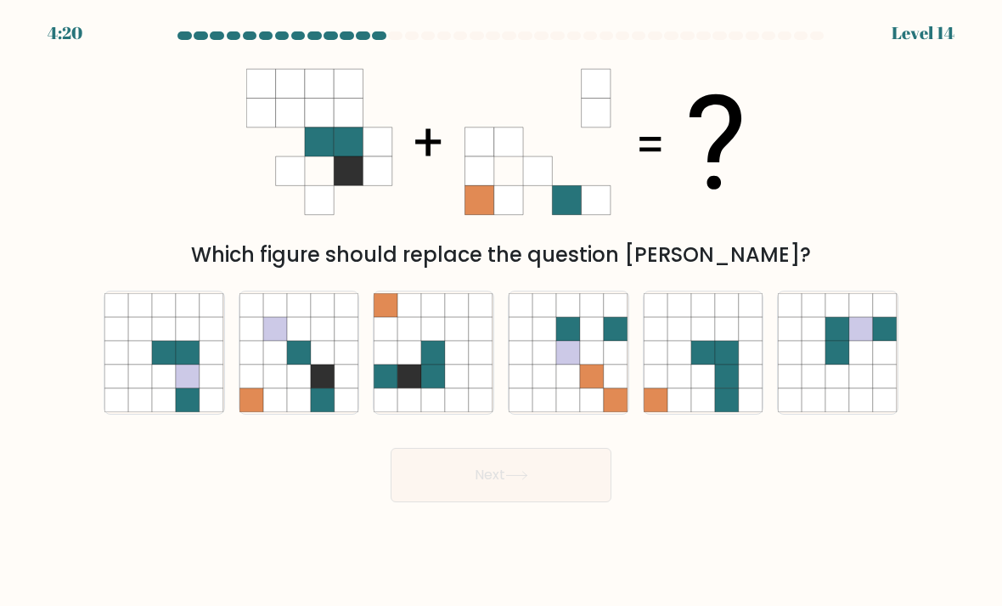
click at [437, 384] on icon at bounding box center [434, 376] width 24 height 24
click at [501, 312] on input "c." at bounding box center [501, 307] width 1 height 8
radio input "true"
click at [573, 488] on button "Next" at bounding box center [501, 475] width 221 height 54
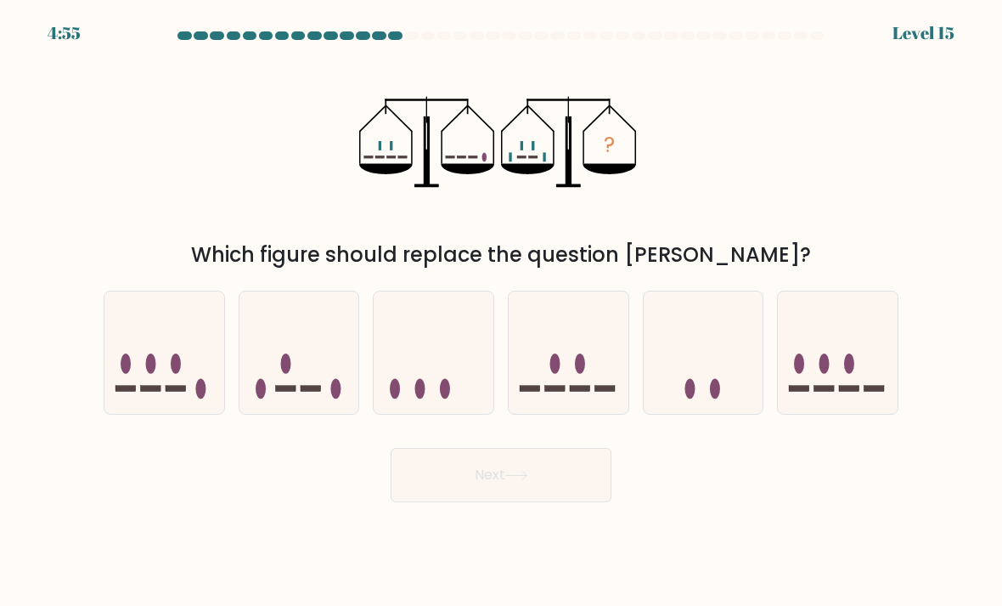
click at [730, 381] on icon at bounding box center [704, 352] width 120 height 99
click at [502, 312] on input "e." at bounding box center [501, 307] width 1 height 8
radio input "true"
click at [602, 494] on button "Next" at bounding box center [501, 475] width 221 height 54
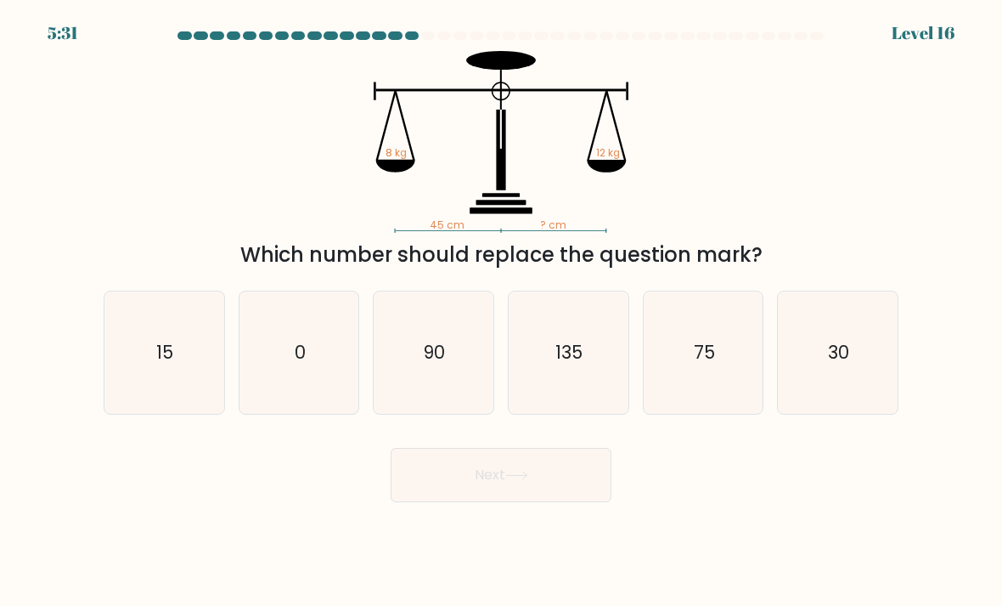
click at [834, 411] on icon "30" at bounding box center [838, 353] width 120 height 120
click at [502, 312] on input "f. 30" at bounding box center [501, 307] width 1 height 8
radio input "true"
click at [578, 498] on button "Next" at bounding box center [501, 475] width 221 height 54
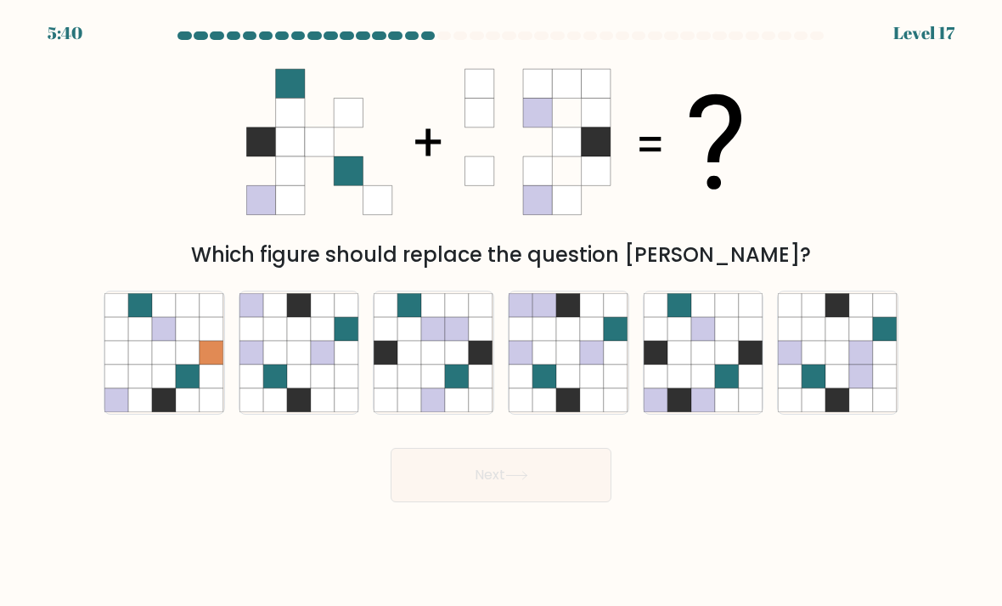
click at [302, 412] on icon at bounding box center [299, 400] width 24 height 24
click at [501, 312] on input "b." at bounding box center [501, 307] width 1 height 8
radio input "true"
click at [519, 499] on button "Next" at bounding box center [501, 475] width 221 height 54
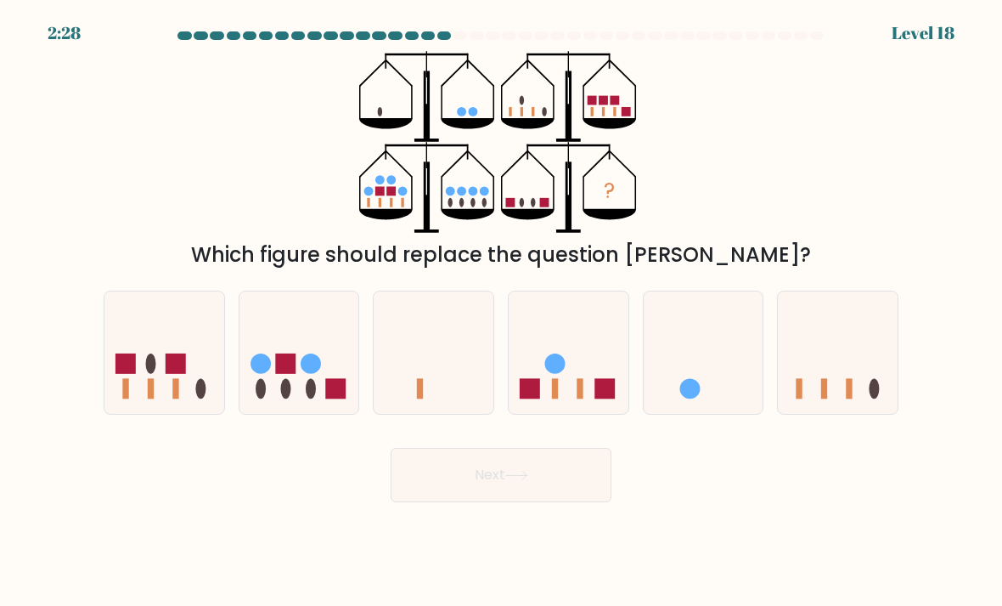
click at [425, 166] on icon "?" at bounding box center [501, 142] width 284 height 182
click at [621, 356] on icon at bounding box center [569, 352] width 120 height 99
click at [502, 312] on input "d." at bounding box center [501, 307] width 1 height 8
radio input "true"
click at [815, 389] on icon at bounding box center [838, 352] width 120 height 99
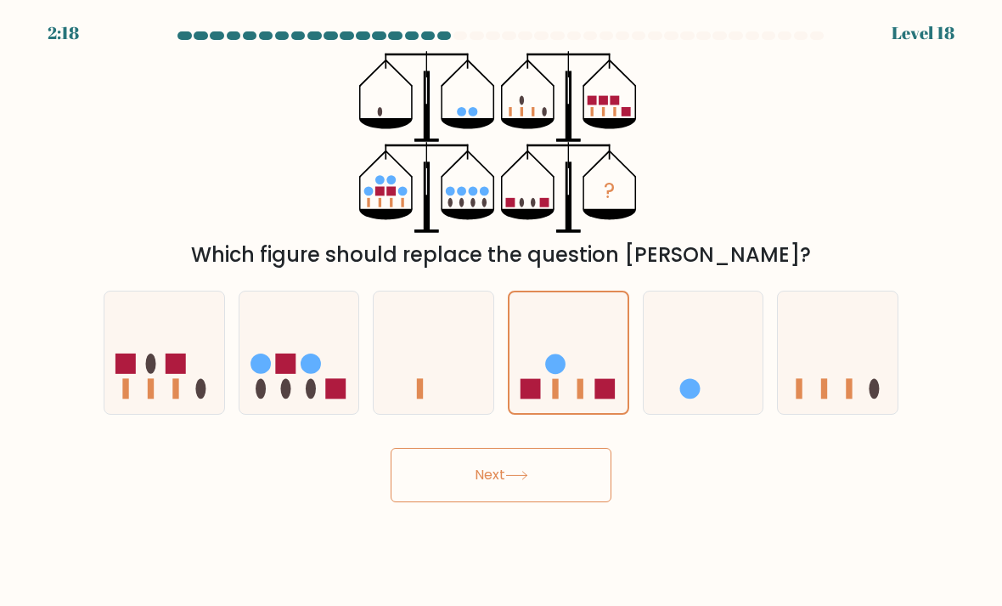
click at [502, 312] on input "f." at bounding box center [501, 307] width 1 height 8
radio input "true"
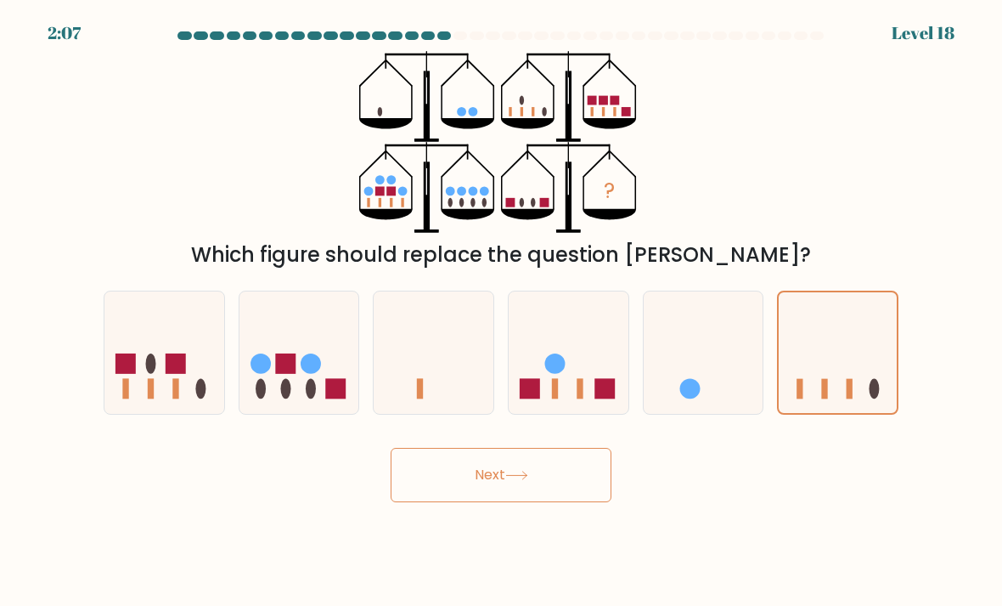
click at [550, 487] on button "Next" at bounding box center [501, 475] width 221 height 54
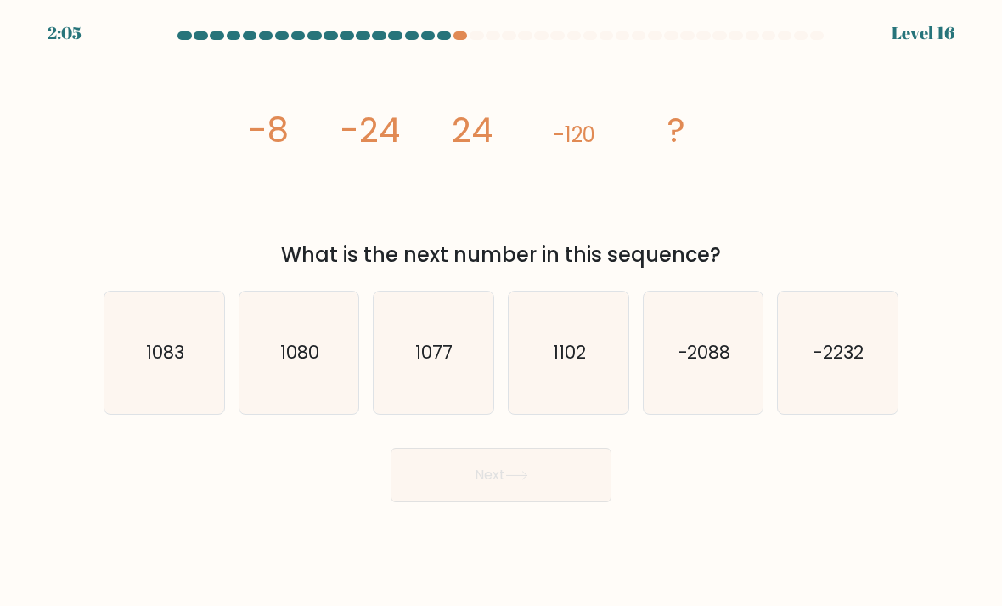
click at [303, 358] on text "1080" at bounding box center [299, 352] width 39 height 25
click at [501, 312] on input "b. 1080" at bounding box center [501, 307] width 1 height 8
radio input "true"
click at [467, 502] on button "Next" at bounding box center [501, 475] width 221 height 54
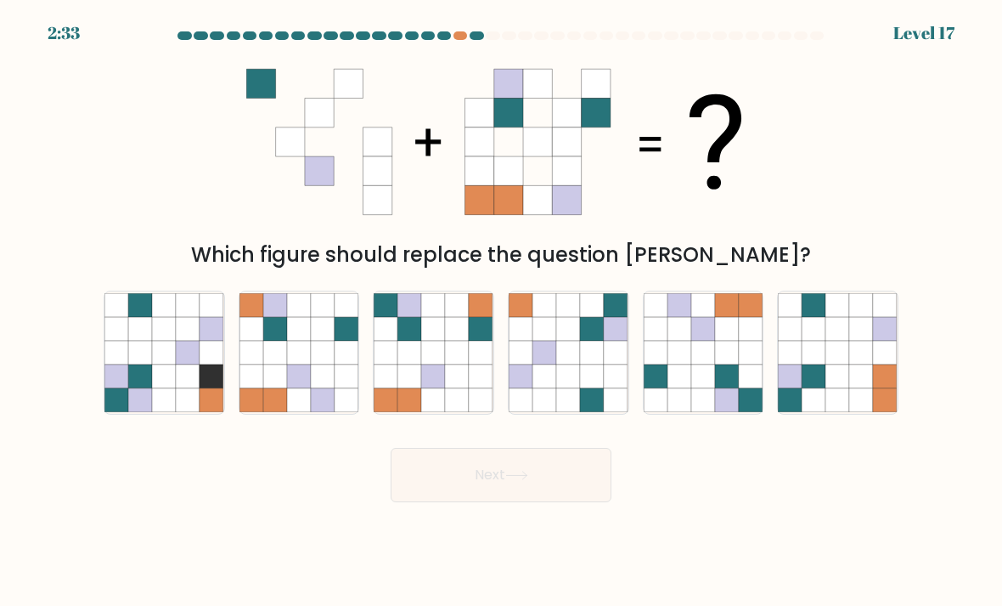
click at [309, 364] on icon at bounding box center [299, 353] width 24 height 24
click at [501, 312] on input "b." at bounding box center [501, 307] width 1 height 8
radio input "true"
click at [468, 502] on button "Next" at bounding box center [501, 475] width 221 height 54
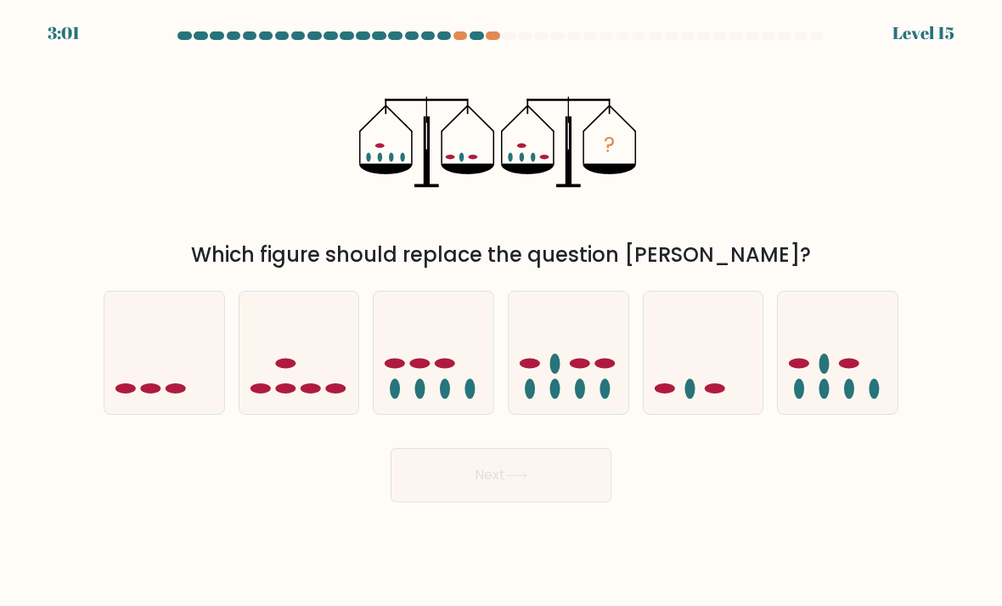
click at [115, 360] on icon at bounding box center [164, 352] width 120 height 99
click at [501, 312] on input "a." at bounding box center [501, 307] width 1 height 8
radio input "true"
click at [437, 491] on button "Next" at bounding box center [501, 475] width 221 height 54
